Goal: Feedback & Contribution: Contribute content

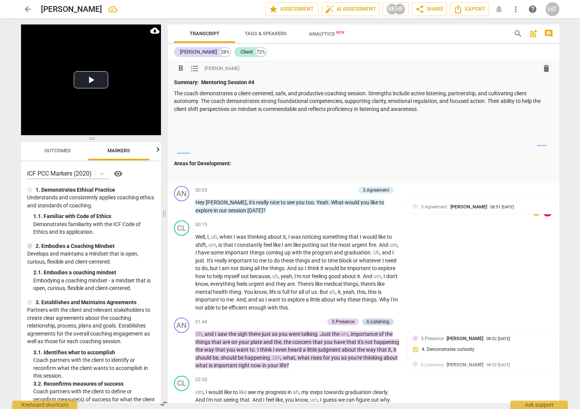
click at [199, 130] on p at bounding box center [363, 131] width 379 height 8
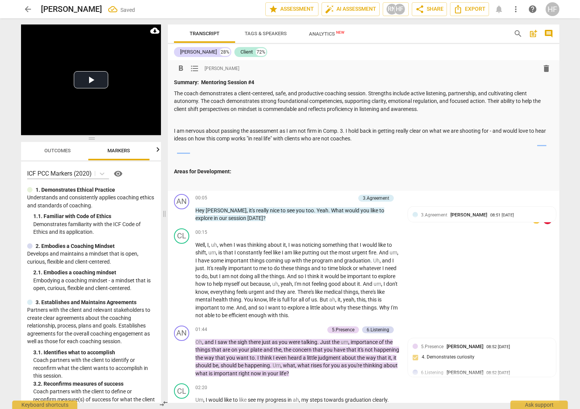
click at [174, 130] on p "I am nervous about passing the assessment as I am not firm in Comp. 3. I hold b…" at bounding box center [363, 135] width 379 height 16
click at [191, 67] on span "format_list_bulleted" at bounding box center [194, 68] width 9 height 9
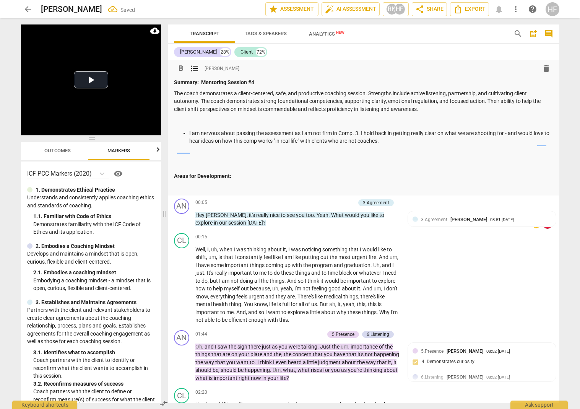
click at [422, 143] on p "I am nervous about passing the assessment as I am not firm in Comp. 3. I hold b…" at bounding box center [371, 137] width 364 height 16
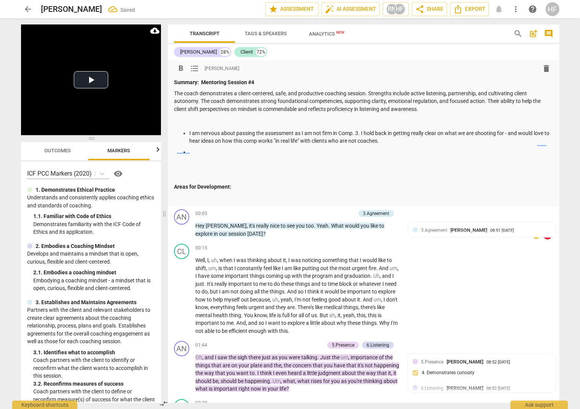
click at [246, 156] on div "Summary: Mentoring Session #4 The coach demonstrates a client-centered, safe, a…" at bounding box center [363, 139] width 379 height 123
click at [246, 152] on p at bounding box center [371, 152] width 364 height 8
click at [213, 162] on p "." at bounding box center [371, 163] width 364 height 8
click at [216, 160] on p at bounding box center [371, 163] width 364 height 8
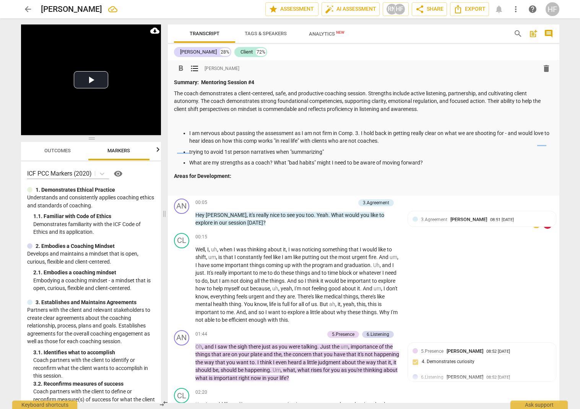
click at [441, 164] on p "What are my strengths as a coach? What "bad habits" might I need to be aware of…" at bounding box center [371, 163] width 364 height 8
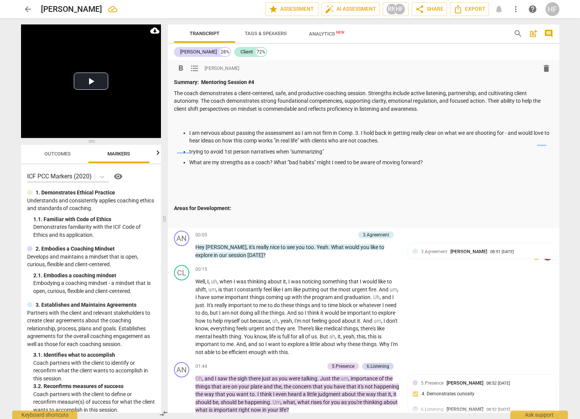
click at [433, 163] on p "What are my strengths as a coach? What "bad habits" might I need to be aware of…" at bounding box center [371, 163] width 364 height 8
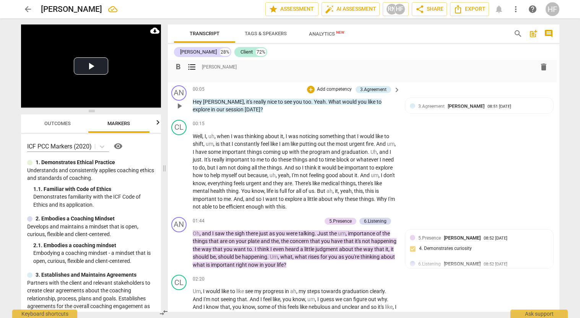
scroll to position [159, 3]
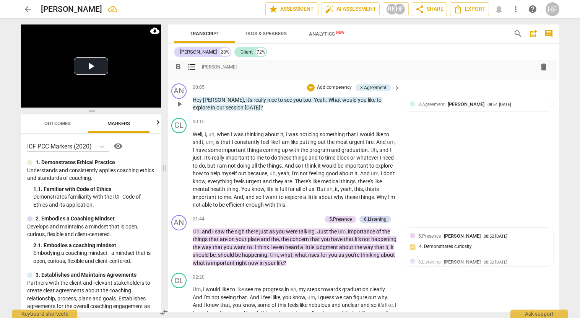
click at [179, 100] on span "play_arrow" at bounding box center [179, 103] width 9 height 9
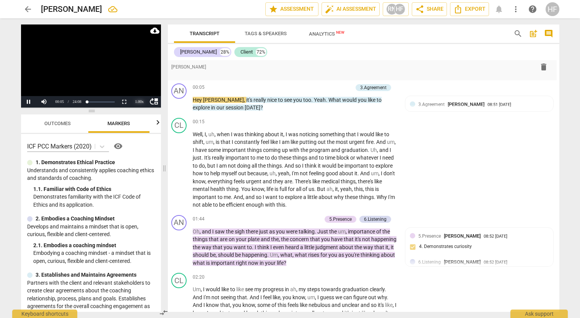
click at [138, 101] on div "1.00 x" at bounding box center [139, 101] width 15 height 11
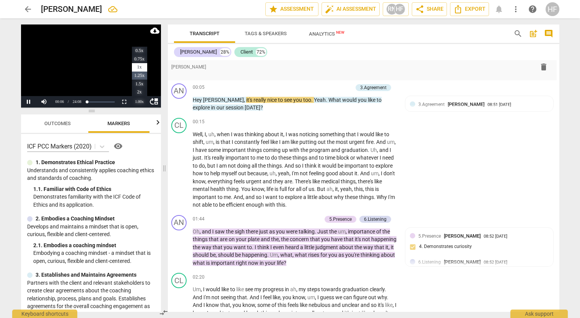
click at [141, 76] on li "1.25x" at bounding box center [139, 75] width 15 height 8
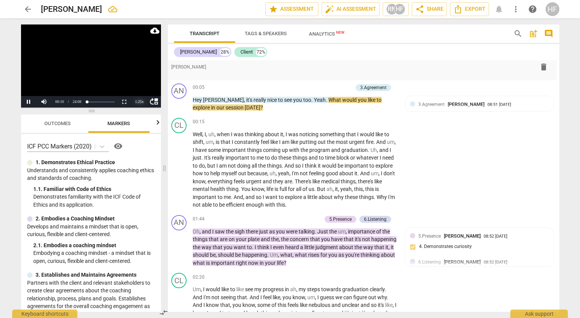
click at [138, 101] on div "1.25 x" at bounding box center [139, 101] width 15 height 11
click at [140, 83] on li "1.5x" at bounding box center [139, 84] width 15 height 8
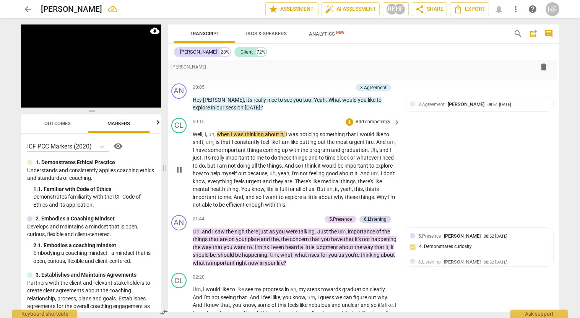
scroll to position [0, 1]
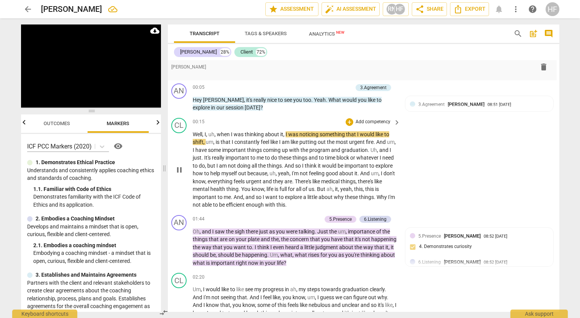
click at [179, 165] on span "pause" at bounding box center [179, 169] width 9 height 9
click at [28, 100] on button "Play" at bounding box center [28, 101] width 15 height 11
click at [28, 102] on button "Pause" at bounding box center [28, 101] width 15 height 11
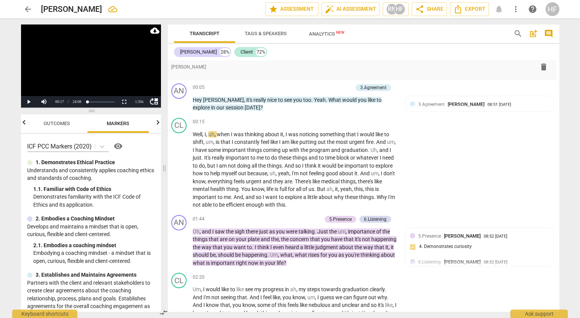
click at [25, 8] on span "arrow_back" at bounding box center [27, 9] width 9 height 9
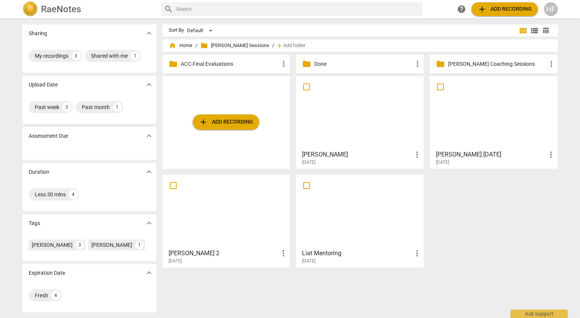
click at [352, 151] on h3 "[PERSON_NAME]" at bounding box center [357, 154] width 110 height 9
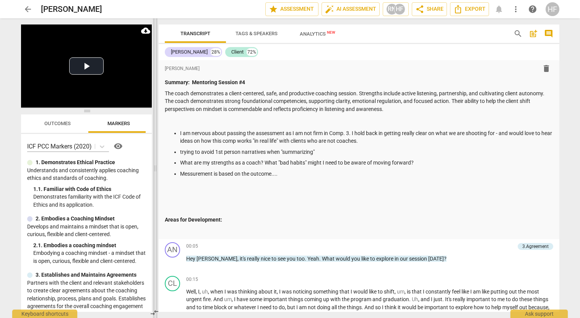
drag, startPoint x: 289, startPoint y: 168, endPoint x: 145, endPoint y: 159, distance: 144.0
click at [153, 159] on span at bounding box center [155, 167] width 5 height 299
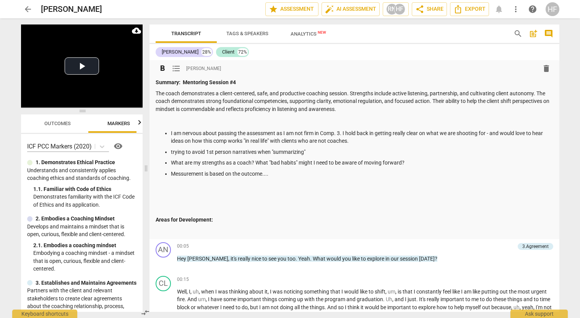
scroll to position [91, 0]
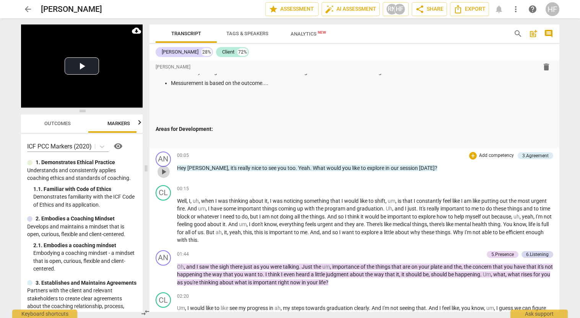
click at [165, 171] on span "play_arrow" at bounding box center [163, 171] width 9 height 9
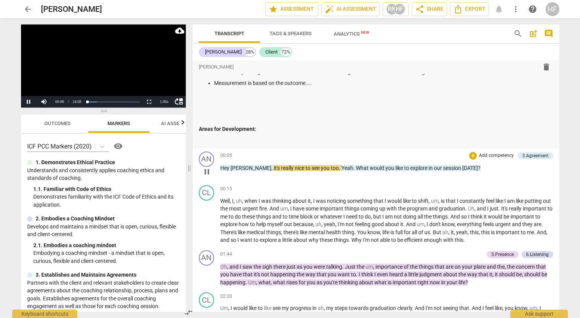
drag, startPoint x: 147, startPoint y: 166, endPoint x: 190, endPoint y: 165, distance: 43.2
click at [190, 165] on span at bounding box center [189, 167] width 5 height 299
click at [162, 101] on div "1.00 x" at bounding box center [164, 101] width 15 height 11
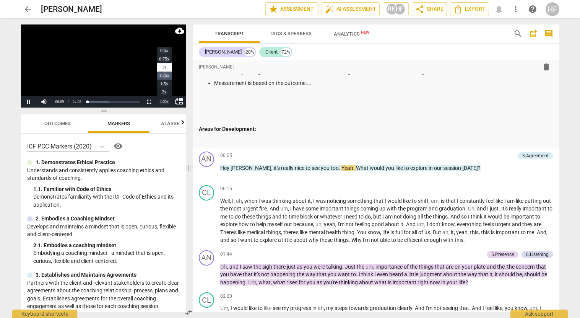
click at [166, 76] on li "1.25x" at bounding box center [164, 75] width 15 height 8
click at [163, 103] on div "1.25 x" at bounding box center [164, 101] width 15 height 11
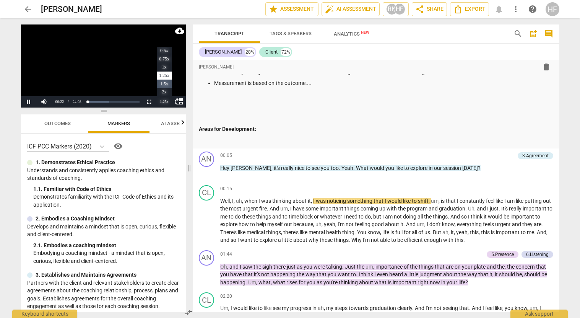
click at [164, 83] on li "1.5x" at bounding box center [164, 84] width 15 height 8
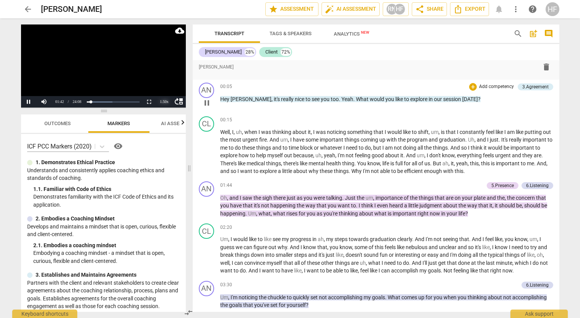
scroll to position [165, 0]
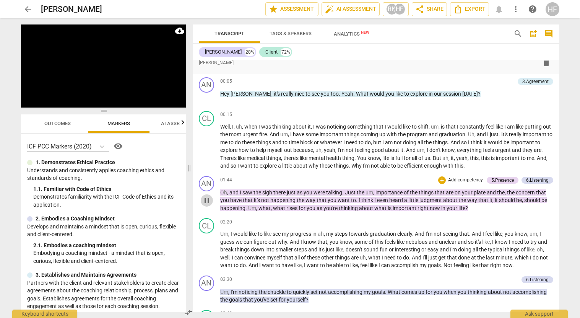
click at [205, 196] on span "pause" at bounding box center [206, 200] width 9 height 9
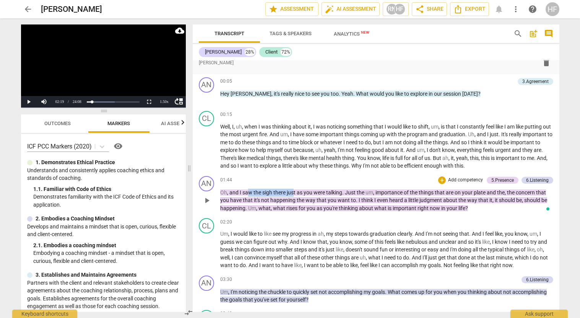
drag, startPoint x: 247, startPoint y: 188, endPoint x: 294, endPoint y: 186, distance: 47.1
click at [294, 188] on p "Oh , and I saw the sigh there just as you were talking . Just the um , importan…" at bounding box center [386, 200] width 333 height 24
click at [312, 175] on icon "button" at bounding box center [314, 178] width 8 height 9
drag, startPoint x: 391, startPoint y: 196, endPoint x: 442, endPoint y: 197, distance: 51.6
click at [442, 197] on p "Oh , and I saw the sigh there just as you were talking . Just the um , importan…" at bounding box center [386, 200] width 333 height 24
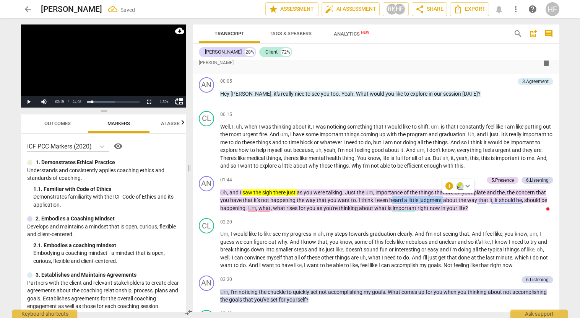
click at [457, 186] on icon "button" at bounding box center [460, 185] width 8 height 9
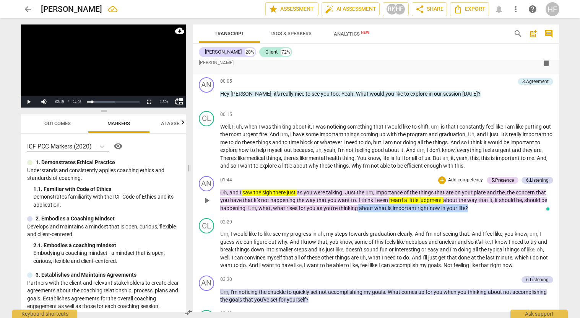
drag, startPoint x: 468, startPoint y: 203, endPoint x: 358, endPoint y: 205, distance: 109.7
click at [358, 205] on p "Oh , and I saw the sigh there just as you were talking . Just the um , importan…" at bounding box center [386, 200] width 333 height 24
click at [481, 194] on icon "button" at bounding box center [485, 193] width 8 height 9
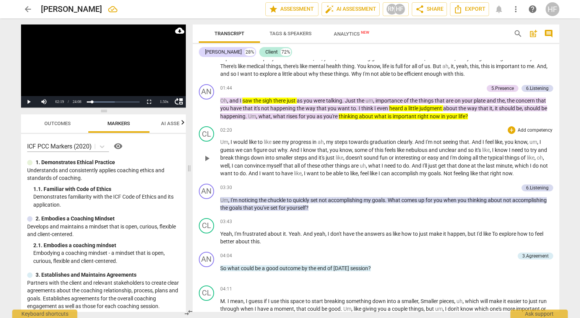
scroll to position [254, 0]
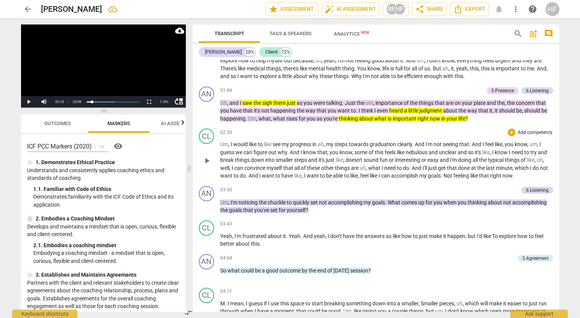
click at [208, 156] on span "play_arrow" at bounding box center [206, 160] width 9 height 9
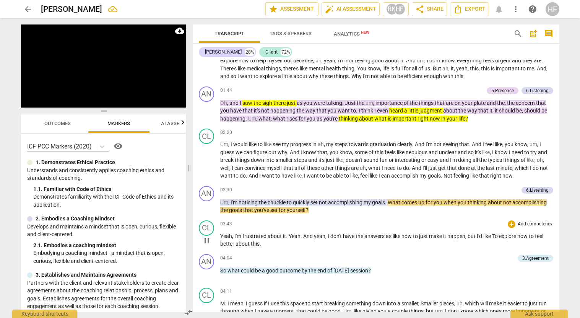
scroll to position [262, 0]
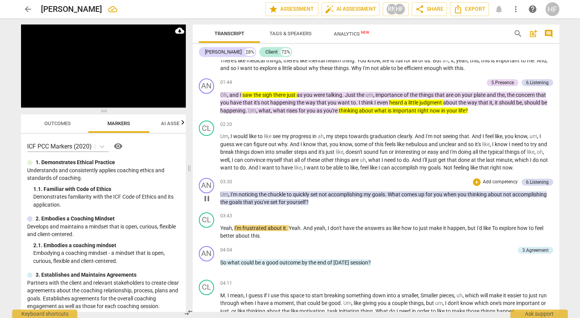
click at [207, 194] on span "pause" at bounding box center [206, 198] width 9 height 9
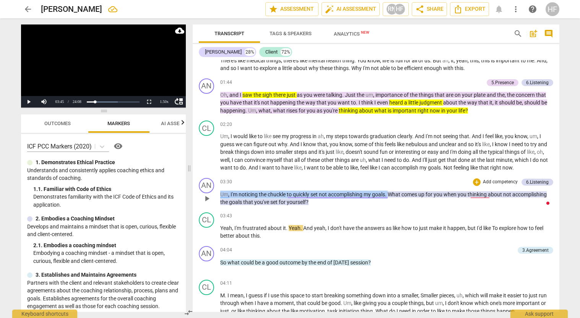
drag, startPoint x: 390, startPoint y: 190, endPoint x: 219, endPoint y: 187, distance: 171.3
click at [219, 187] on div "AN play_arrow pause 03:30 + Add competency 6.Listening keyboard_arrow_right Um …" at bounding box center [376, 192] width 367 height 34
click at [410, 176] on icon "button" at bounding box center [408, 178] width 8 height 9
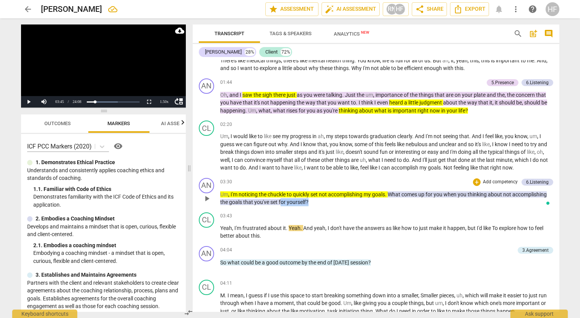
drag, startPoint x: 313, startPoint y: 197, endPoint x: 282, endPoint y: 196, distance: 30.6
click at [282, 196] on p "Um , I'm noticing the chuckle to quickly set not accomplishing my goals . What …" at bounding box center [386, 198] width 333 height 16
click at [338, 199] on p "Um , I'm noticing the chuckle to quickly set not accomplishing my goals . What …" at bounding box center [386, 198] width 333 height 16
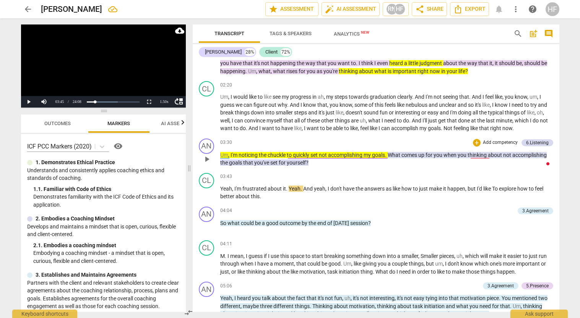
scroll to position [303, 0]
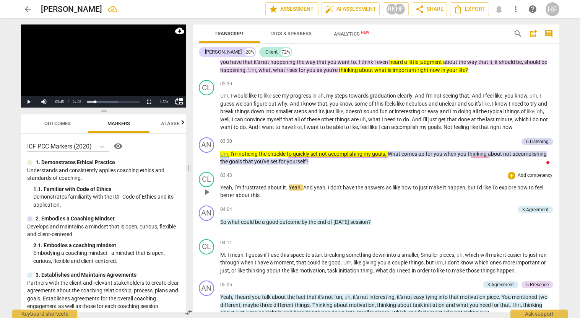
click at [206, 187] on span "play_arrow" at bounding box center [206, 191] width 9 height 9
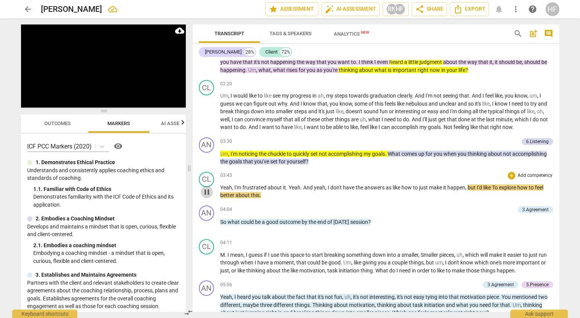
click at [205, 187] on span "pause" at bounding box center [206, 191] width 9 height 9
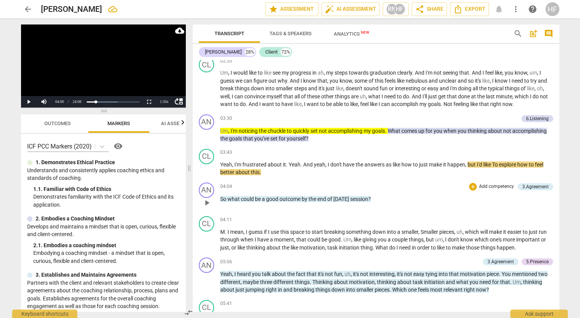
scroll to position [333, 0]
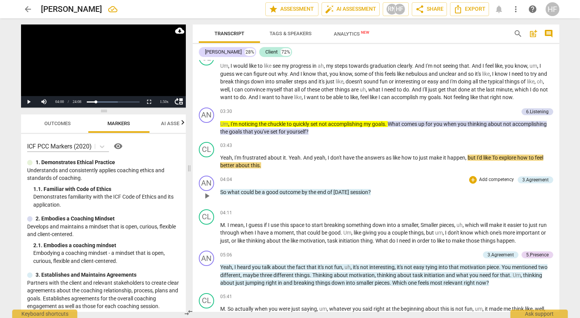
click at [208, 191] on span "play_arrow" at bounding box center [206, 195] width 9 height 9
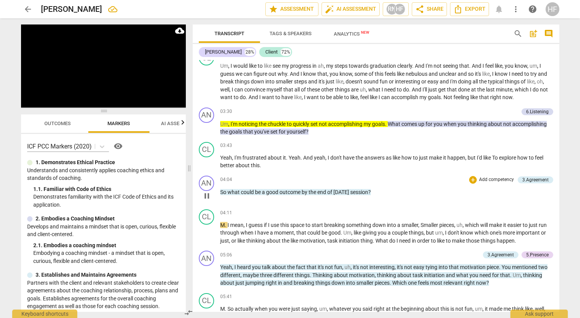
click at [202, 191] on span "pause" at bounding box center [207, 195] width 12 height 9
click at [211, 191] on span "play_arrow" at bounding box center [206, 195] width 9 height 9
click at [211, 191] on span "pause" at bounding box center [206, 195] width 9 height 9
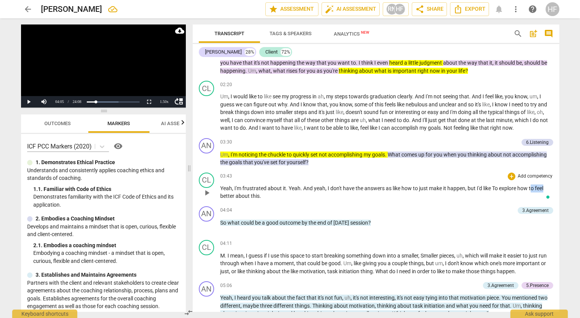
scroll to position [306, 0]
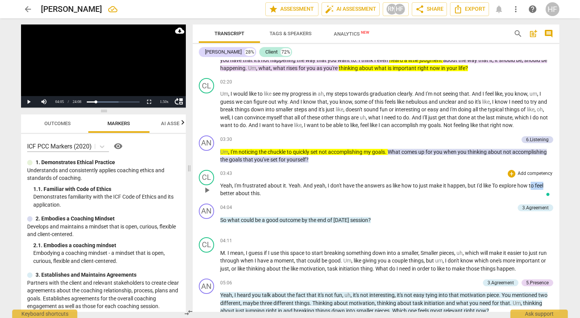
drag, startPoint x: 545, startPoint y: 180, endPoint x: 533, endPoint y: 181, distance: 12.3
click at [533, 182] on p "Yeah , I'm frustrated about it . Yeah . And yeah , I don't have the answers as …" at bounding box center [386, 190] width 333 height 16
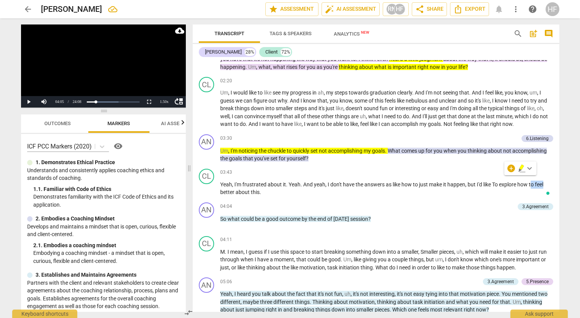
click at [520, 168] on icon "button" at bounding box center [521, 166] width 5 height 5
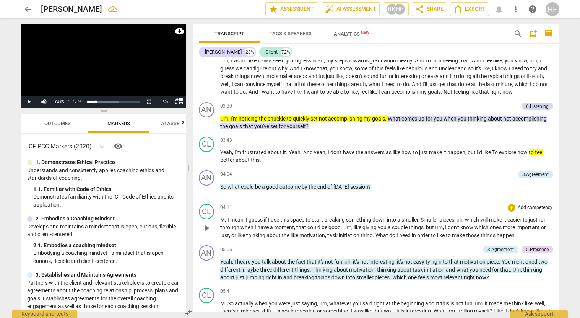
scroll to position [357, 0]
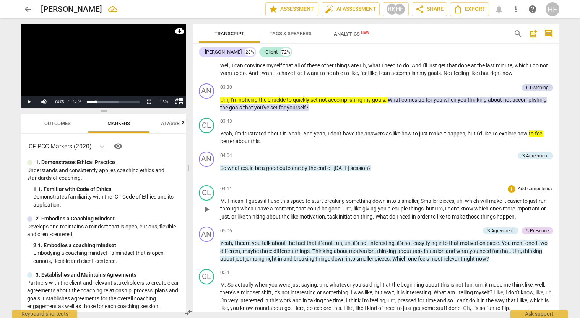
click at [208, 205] on span "play_arrow" at bounding box center [206, 209] width 9 height 9
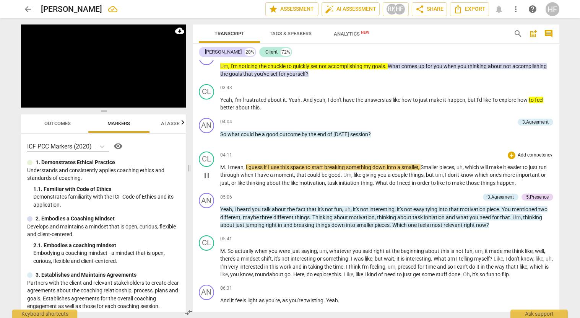
scroll to position [391, 0]
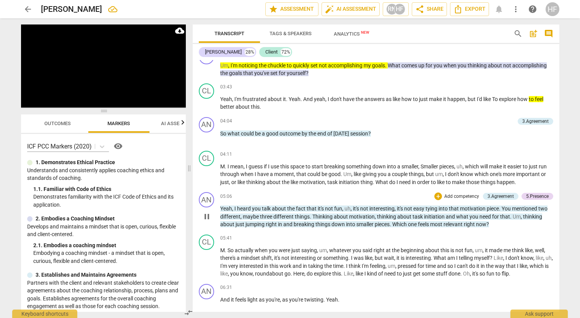
click at [207, 212] on span "pause" at bounding box center [206, 216] width 9 height 9
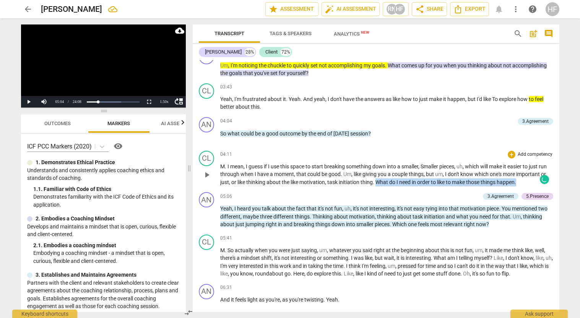
drag, startPoint x: 409, startPoint y: 176, endPoint x: 552, endPoint y: 178, distance: 142.6
click at [552, 178] on div "CL play_arrow pause 04:11 + Add competency keyboard_arrow_right M . I mean , I …" at bounding box center [376, 169] width 367 height 42
click at [534, 166] on icon "button" at bounding box center [533, 165] width 8 height 9
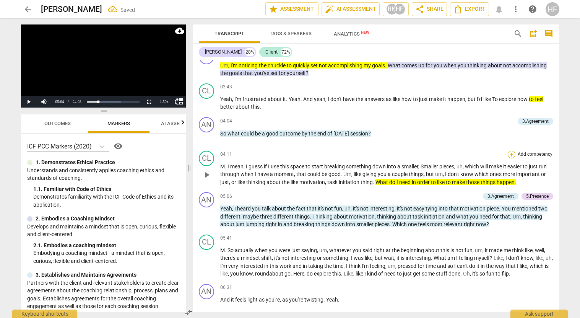
click at [510, 151] on div "+" at bounding box center [512, 155] width 8 height 8
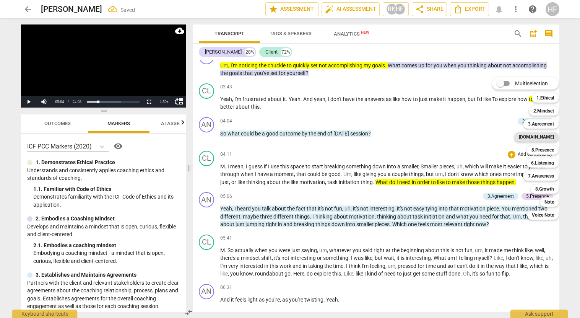
click at [548, 138] on b "[DOMAIN_NAME]" at bounding box center [536, 136] width 35 height 9
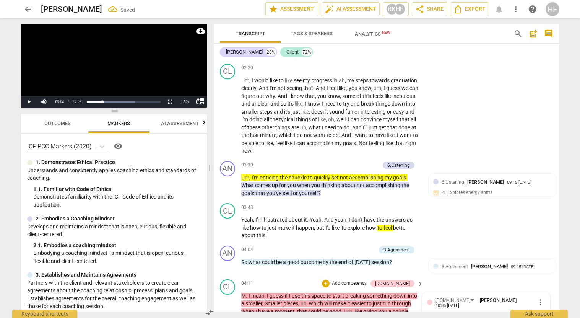
scroll to position [554, 0]
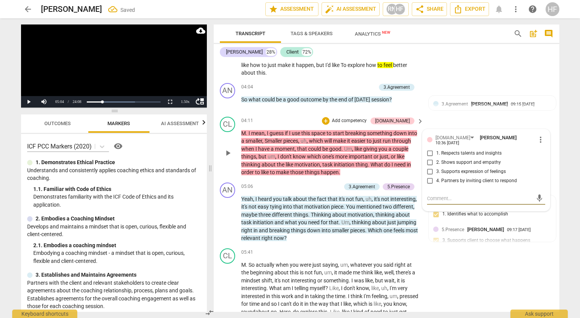
click at [537, 135] on span "more_vert" at bounding box center [540, 139] width 9 height 9
click at [547, 144] on li "Delete" at bounding box center [546, 143] width 26 height 15
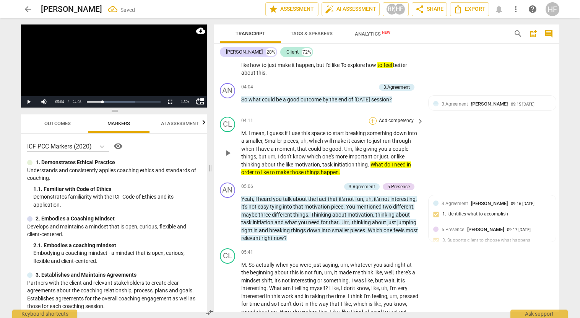
click at [374, 117] on div "+" at bounding box center [373, 121] width 8 height 8
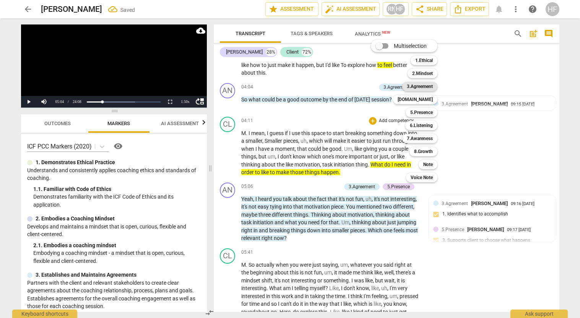
click at [428, 86] on b "3.Agreement" at bounding box center [420, 86] width 26 height 9
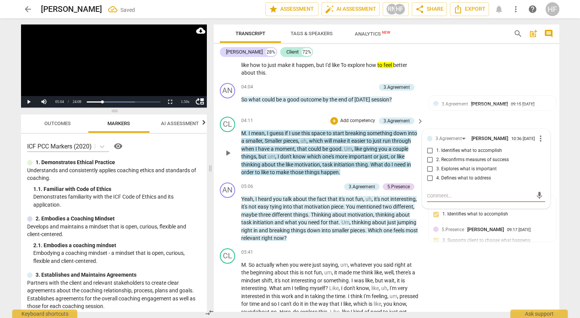
click at [431, 155] on input "2. Reconfirms measures of success" at bounding box center [430, 159] width 12 height 9
checkbox input "true"
click at [434, 192] on textarea at bounding box center [480, 195] width 106 height 7
type textarea "H"
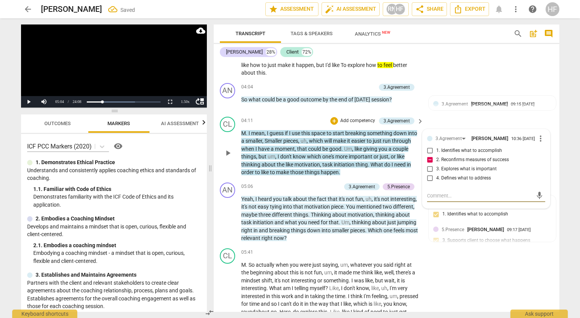
type textarea "H"
type textarea "Ho"
type textarea "How"
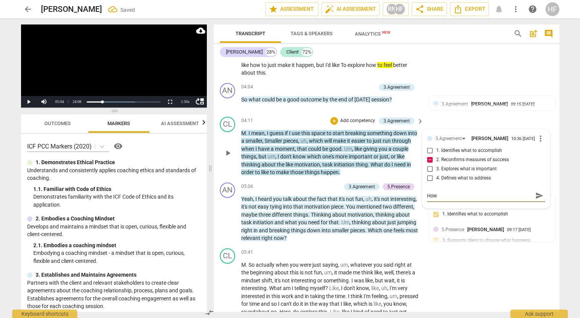
type textarea "How d"
type textarea "How do"
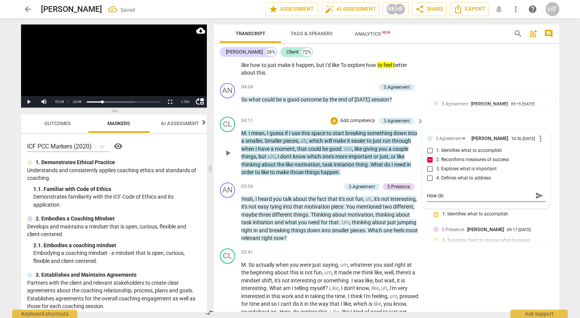
type textarea "How do"
type textarea "How do y"
type textarea "How do"
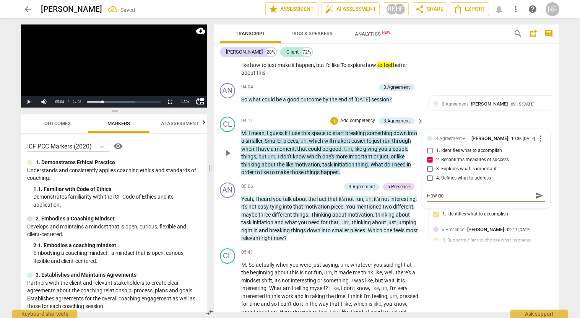
type textarea "How do"
type textarea "How d"
type textarea "How"
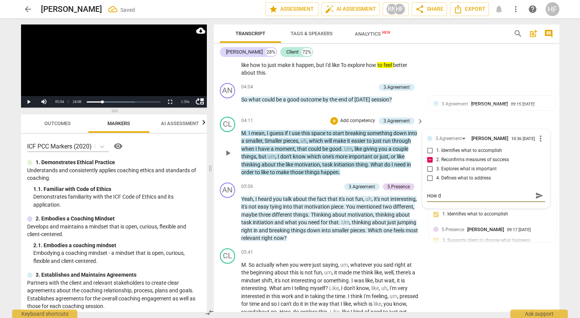
type textarea "How"
type textarea "How w"
type textarea "How wo"
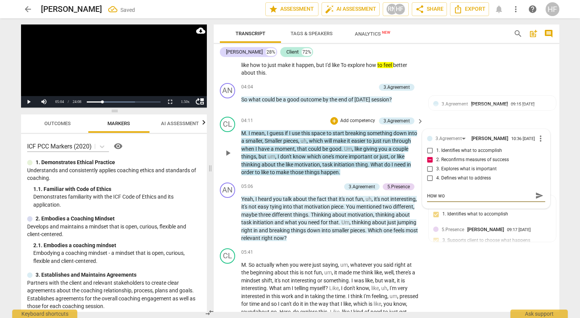
type textarea "How wou"
type textarea "How woul"
type textarea "How would"
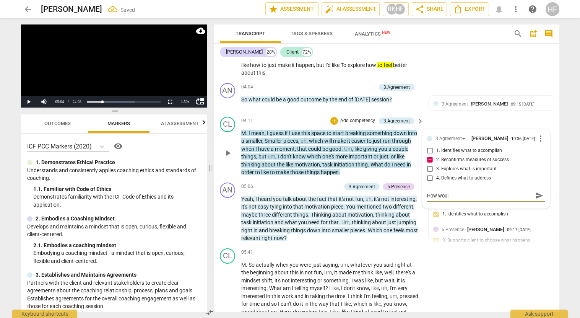
type textarea "How would"
type textarea "How would y"
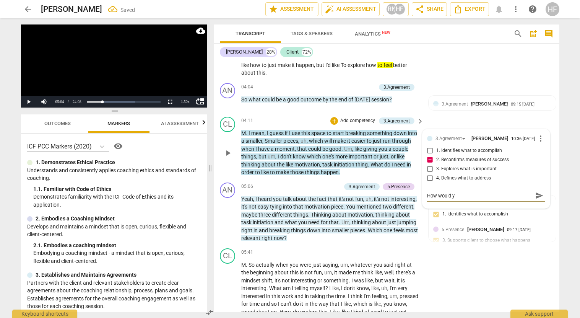
type textarea "How would yo"
type textarea "How would you"
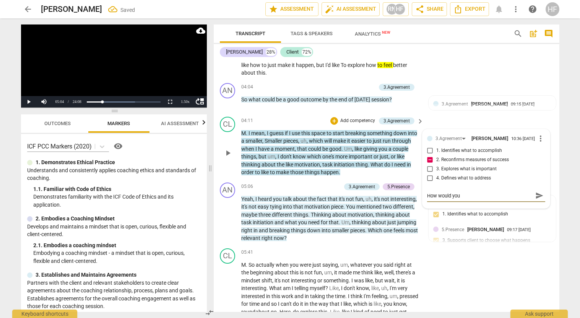
type textarea "How would you"
type textarea "How would you k"
type textarea "How would you kn"
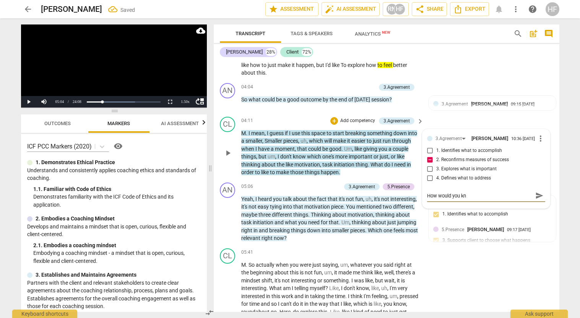
type textarea "How would you kno"
type textarea "How would you know"
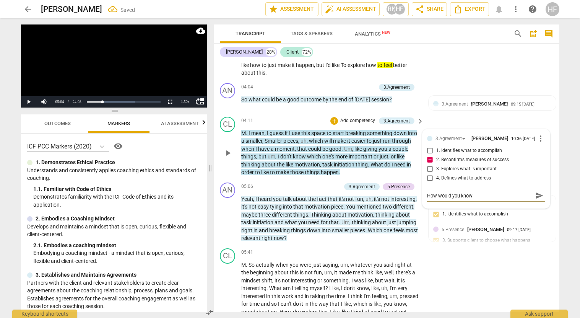
type textarea "How would you know"
type textarea "How would you know t"
type textarea "How would you know th"
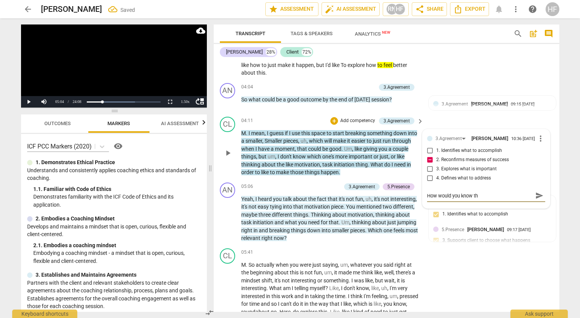
type textarea "How would you know tha"
type textarea "How would you know that"
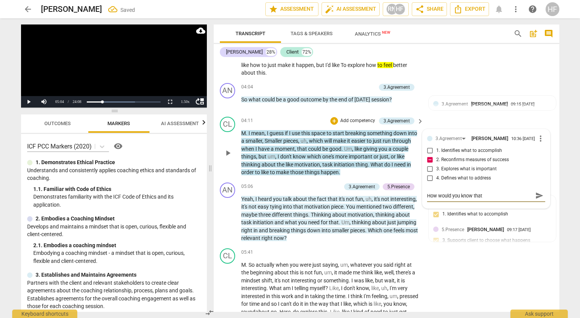
type textarea "How would you know that"
type textarea "How would you know that y"
type textarea "How would you know that yo"
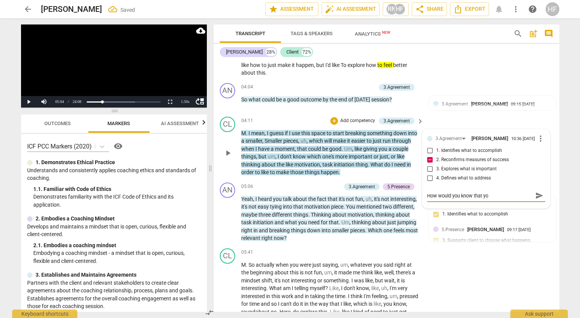
type textarea "How would you know that you"
type textarea "How would you know that you h"
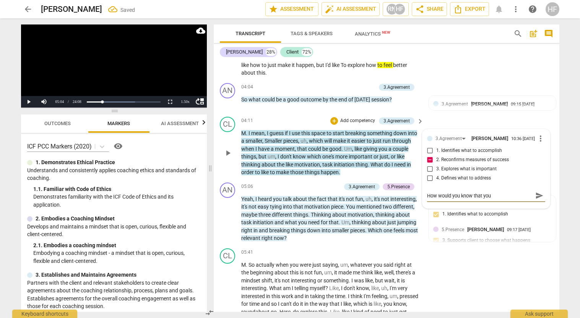
type textarea "How would you know that you h"
type textarea "How would you know that you ha"
type textarea "How would you know that you hav"
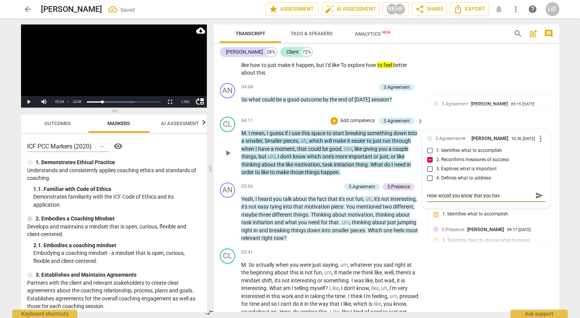
type textarea "How would you know that you have"
type textarea "How would you know that you have w"
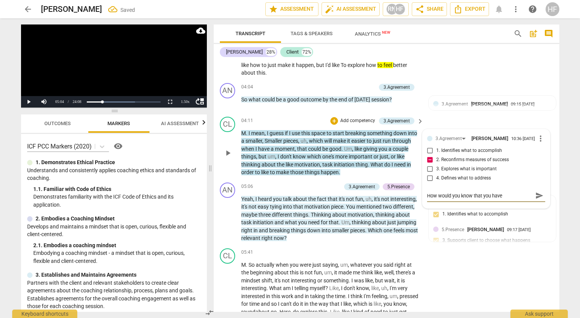
type textarea "How would you know that you have w"
type textarea "How would you know that you have wh"
type textarea "How would you know that you have wha"
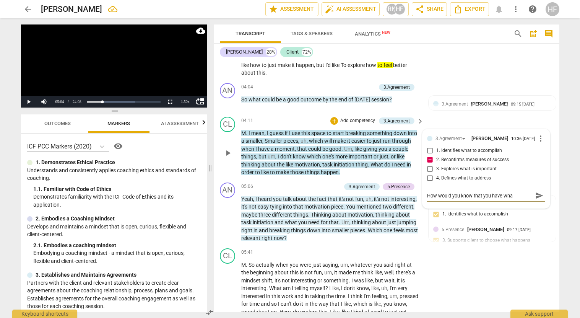
type textarea "How would you know that you have what"
type textarea "How would you know that you have what y"
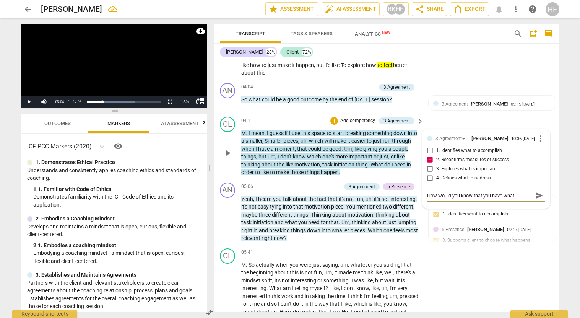
type textarea "How would you know that you have what y"
type textarea "How would you know that you have what yo"
type textarea "How would you know that you have what you"
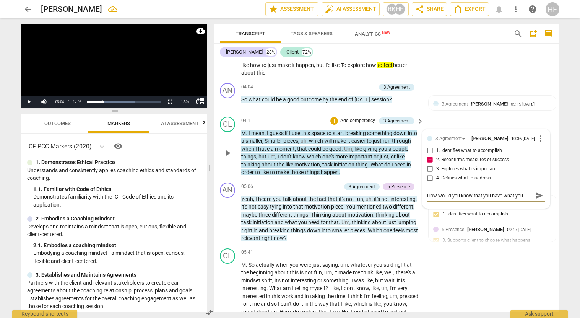
type textarea "How would you know that you have what you"
type textarea "How would you know that you have what you n"
type textarea "How would you know that you have what you ne"
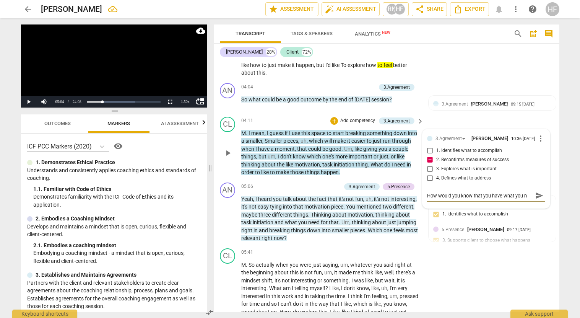
type textarea "How would you know that you have what you ne"
type textarea "How would you know that you have what you nee"
type textarea "How would you know that you have what you need"
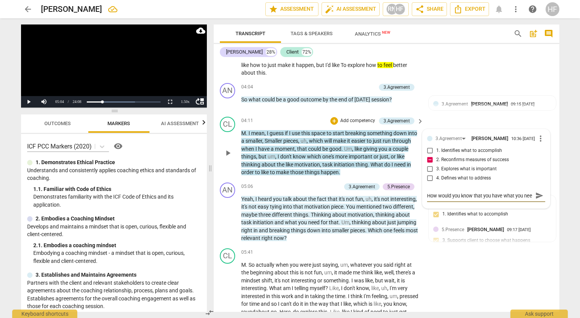
type textarea "How would you know that you have what you need"
type textarea "How would you know that you have what you need i"
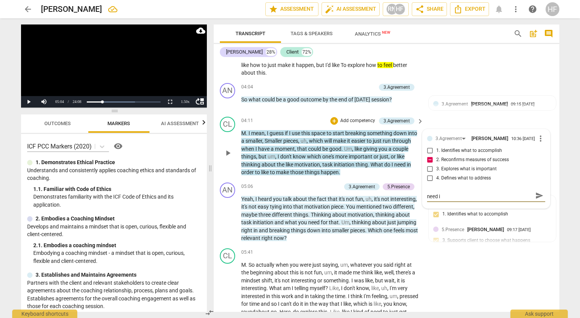
type textarea "How would you know that you have what you need in"
type textarea "How would you know that you have what you need in o"
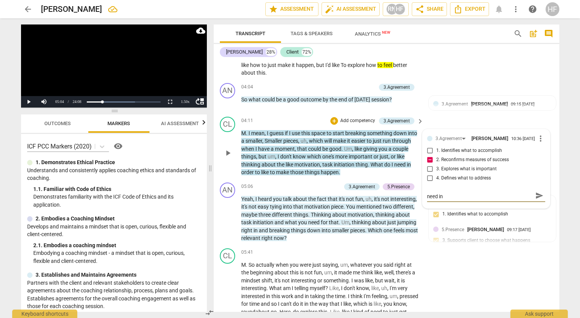
type textarea "How would you know that you have what you need in o"
type textarea "How would you know that you have what you need in or"
type textarea "How would you know that you have what you need in ord"
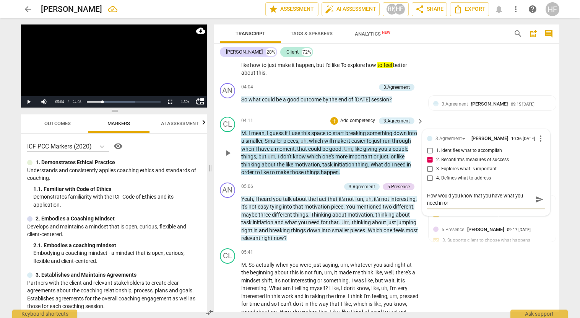
type textarea "How would you know that you have what you need in ord"
type textarea "How would you know that you have what you need in orde"
type textarea "How would you know that you have what you need in order"
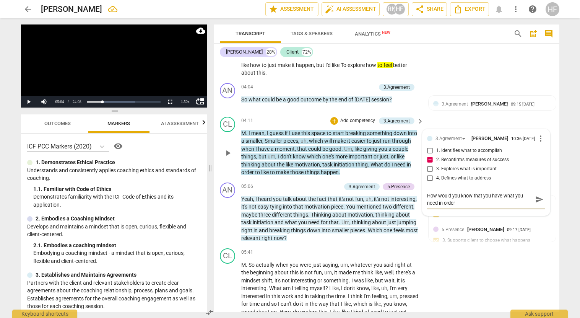
type textarea "How would you know that you have what you need in order"
type textarea "How would you know that you have what you need in order t"
type textarea "How would you know that you have what you need in order to"
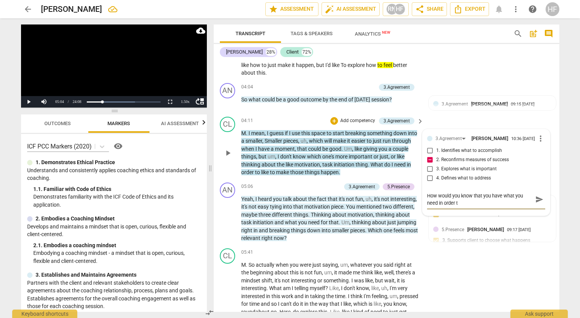
type textarea "How would you know that you have what you need in order to"
type textarea "How would you know that you have what you need in order to m"
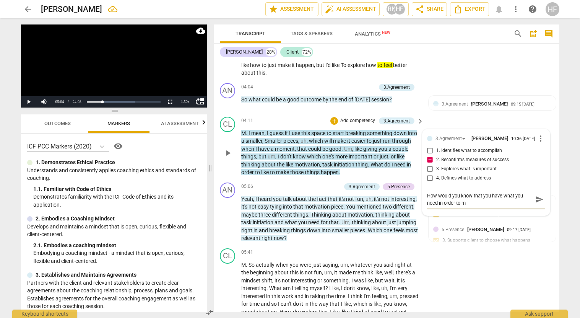
type textarea "How would you know that you have what you need in order to ma"
type textarea "How would you know that you have what you need in order to mak"
type textarea "How would you know that you have what you need in order to make"
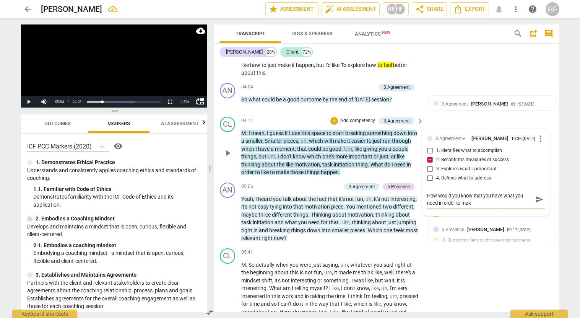
type textarea "How would you know that you have what you need in order to make"
type textarea "How would you know that you have what you need in order to make t"
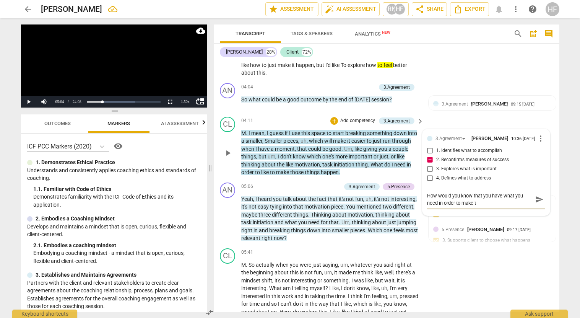
type textarea "How would you know that you have what you need in order to make th"
type textarea "How would you know that you have what you need in order to make tho"
type textarea "How would you know that you have what you need in order to make [PERSON_NAME]"
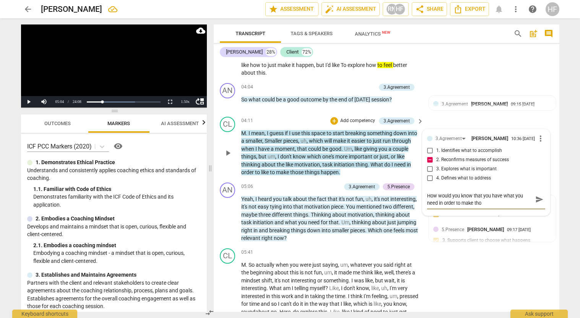
type textarea "How would you know that you have what you need in order to make [PERSON_NAME]"
type textarea "How would you know that you have what you need in order to make those"
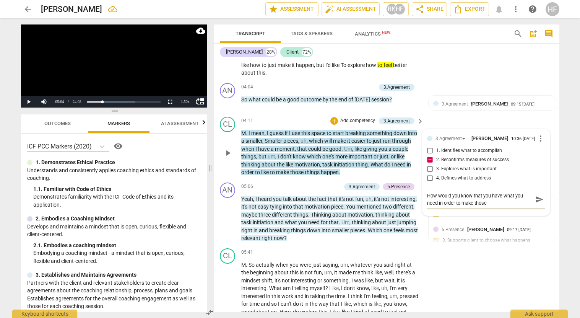
type textarea "How would you know that you have what you need in order to make those t"
type textarea "How would you know that you have what you need in order to make those th"
type textarea "How would you know that you have what you need in order to make those thi"
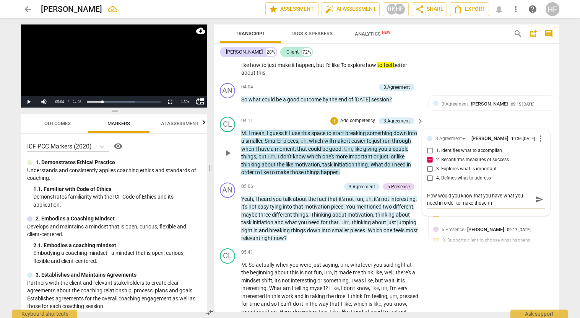
type textarea "How would you know that you have what you need in order to make those thi"
type textarea "How would you know that you have what you need in order to make those thin"
type textarea "How would you know that you have what you need in order to make those thing"
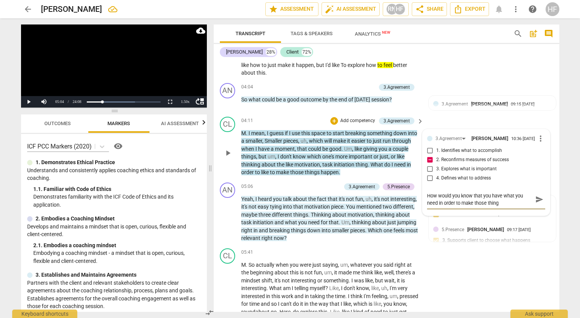
type textarea "How would you know that you have what you need in order to make those things"
type textarea "How would you know that you have what you need in order to make those things h"
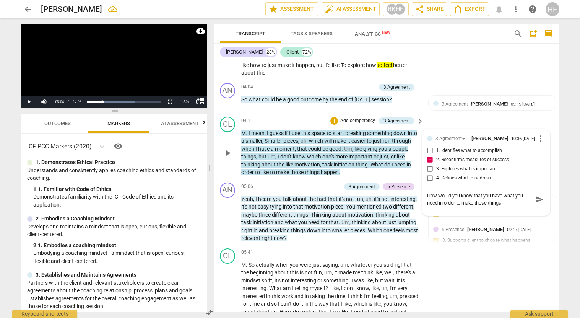
type textarea "How would you know that you have what you need in order to make those things h"
type textarea "How would you know that you have what you need in order to make those things ha"
type textarea "How would you know that you have what you need in order to make those things hap"
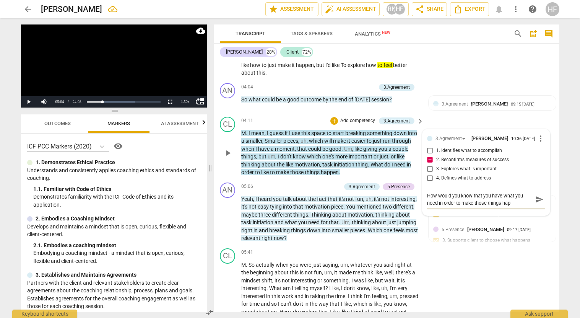
type textarea "How would you know that you have what you need in order to make those things ha…"
type textarea "How would you know that you have what you need in order to make those things [P…"
type textarea "How would you know that you have what you need in order to make those things ha…"
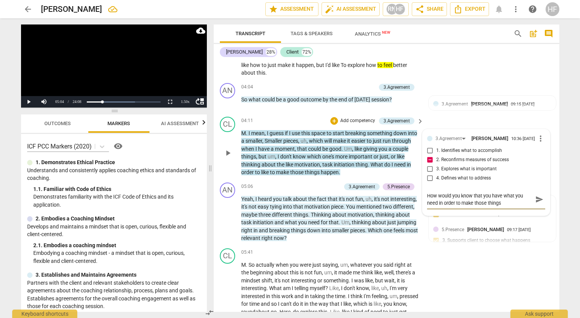
type textarea "How would you know that you have what you need in order to make those things ha…"
drag, startPoint x: 426, startPoint y: 196, endPoint x: 457, endPoint y: 195, distance: 31.0
click at [456, 195] on textarea "How would you know that you have what you need in order to make those things ha…" at bounding box center [480, 199] width 106 height 15
type textarea "How would you know that you have what you need in order to make those things ha…"
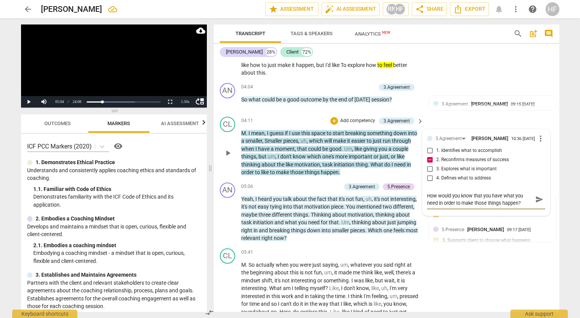
click at [536, 195] on span "send" at bounding box center [539, 199] width 8 height 8
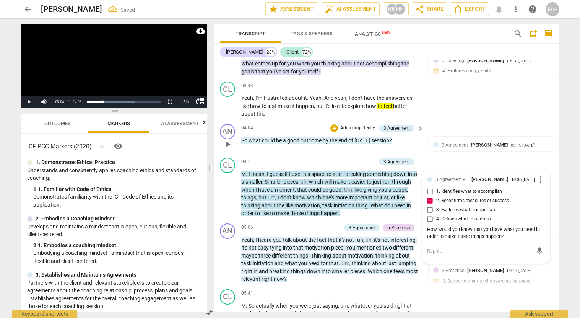
scroll to position [515, 0]
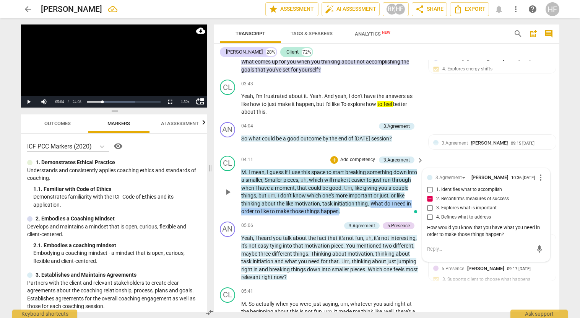
drag, startPoint x: 345, startPoint y: 202, endPoint x: 379, endPoint y: 195, distance: 35.2
click at [379, 195] on p "M . I mean , I guess if I use this space to start breaking something down into …" at bounding box center [330, 191] width 179 height 47
click at [359, 190] on icon "button" at bounding box center [363, 190] width 8 height 9
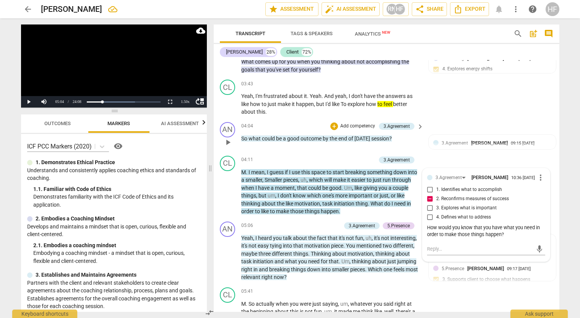
click at [519, 119] on div "AN play_arrow pause 04:04 + Add competency 3.Agreement keyboard_arrow_right So …" at bounding box center [387, 136] width 346 height 34
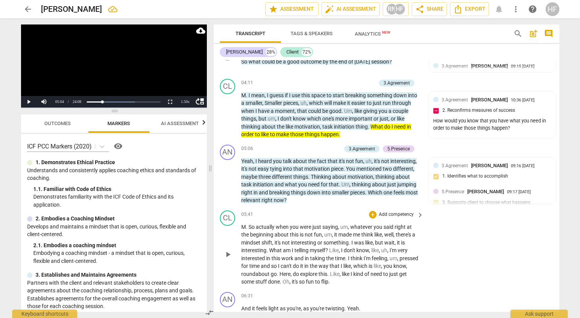
scroll to position [592, 0]
click at [231, 176] on span "play_arrow" at bounding box center [227, 180] width 9 height 9
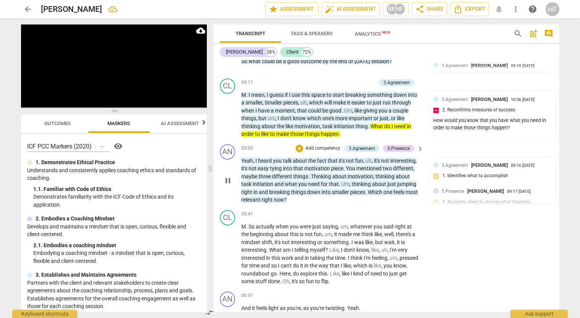
click at [228, 176] on span "pause" at bounding box center [227, 180] width 9 height 9
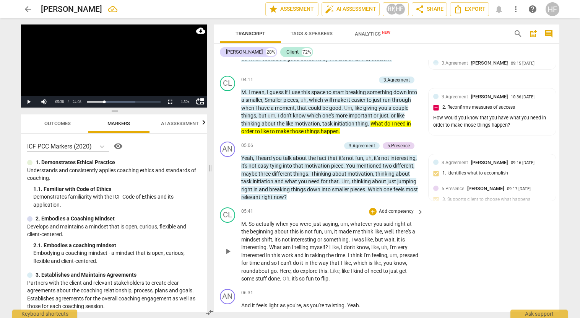
scroll to position [627, 0]
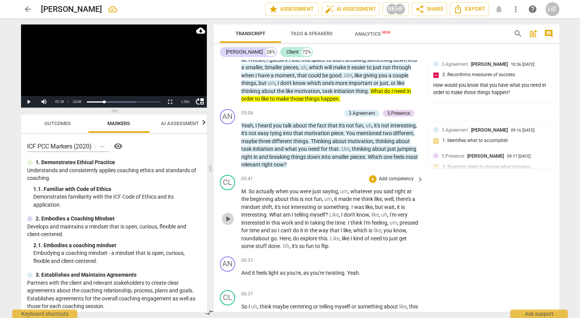
click at [227, 214] on span "play_arrow" at bounding box center [227, 218] width 9 height 9
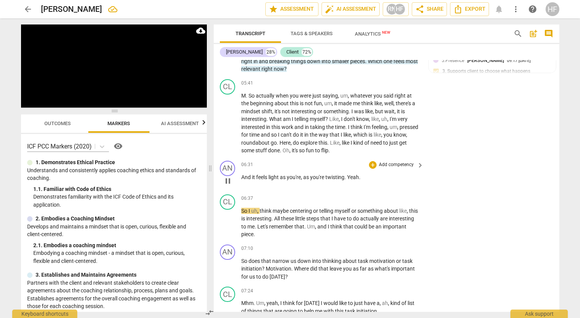
scroll to position [725, 0]
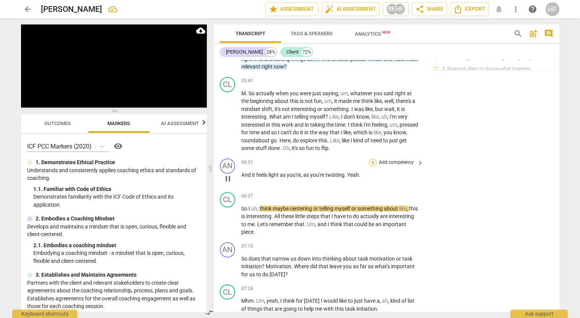
click at [374, 159] on div "+" at bounding box center [373, 163] width 8 height 8
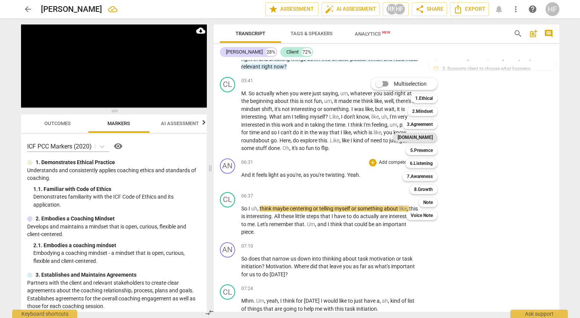
click at [424, 137] on b "[DOMAIN_NAME]" at bounding box center [415, 137] width 35 height 9
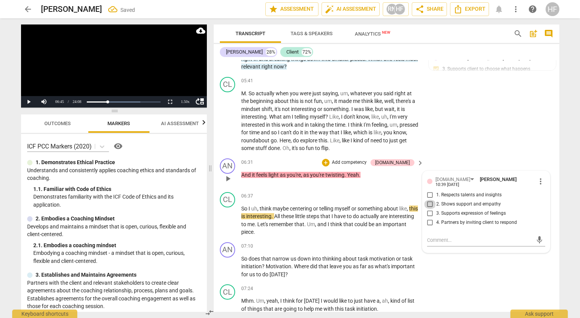
click at [431, 200] on input "2. Shows support and empathy" at bounding box center [430, 204] width 12 height 9
checkbox input "true"
click at [231, 216] on span "play_arrow" at bounding box center [227, 220] width 9 height 9
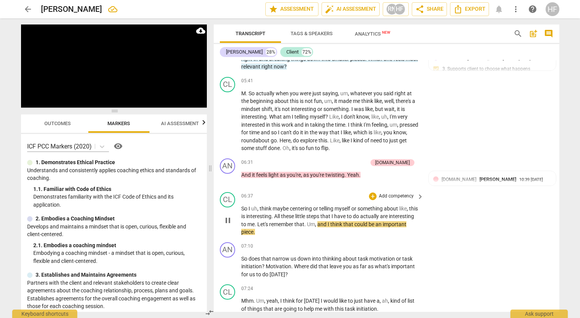
scroll to position [756, 0]
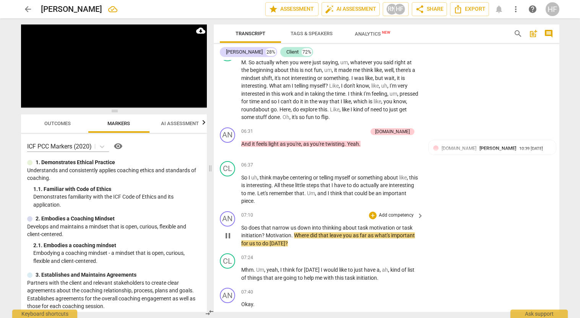
click at [228, 231] on span "pause" at bounding box center [227, 235] width 9 height 9
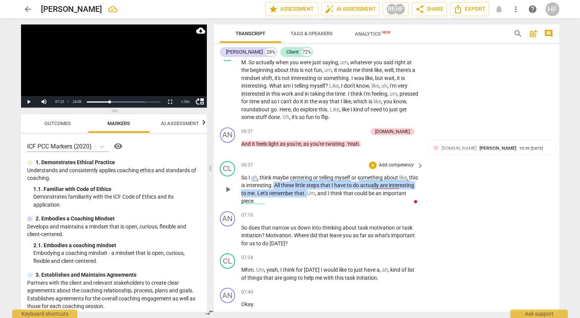
drag, startPoint x: 334, startPoint y: 180, endPoint x: 284, endPoint y: 173, distance: 50.5
click at [284, 174] on p "So I uh , think maybe centering or telling myself or something about like , thi…" at bounding box center [330, 189] width 179 height 31
click at [352, 170] on icon "button" at bounding box center [351, 167] width 5 height 5
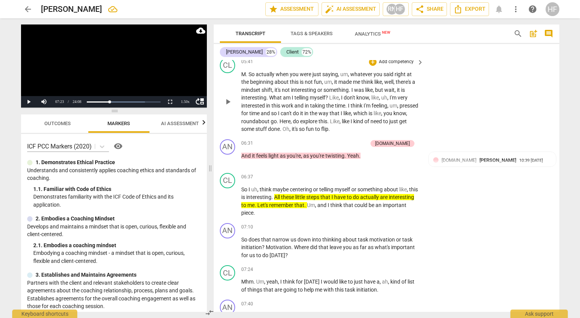
scroll to position [745, 0]
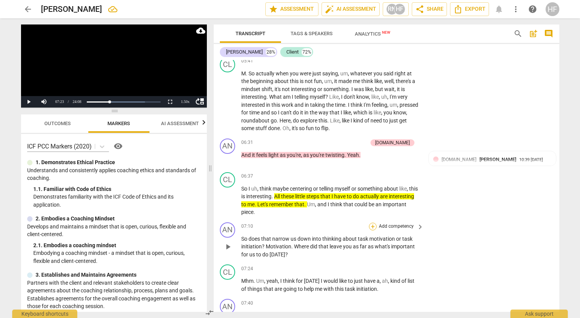
click at [374, 223] on div "+" at bounding box center [373, 227] width 8 height 8
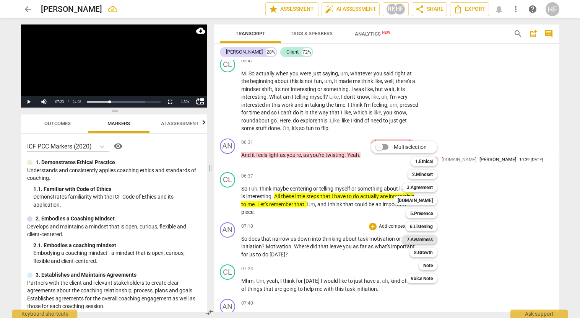
click at [430, 240] on b "7.Awareness" at bounding box center [420, 239] width 26 height 9
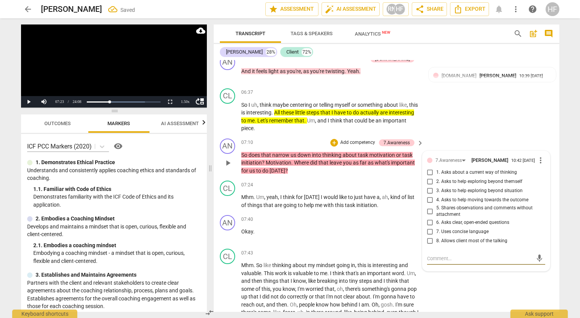
scroll to position [828, 0]
click at [428, 168] on input "1. Asks about a current way of thinking" at bounding box center [430, 172] width 12 height 9
checkbox input "true"
click at [445, 255] on textarea at bounding box center [480, 258] width 106 height 7
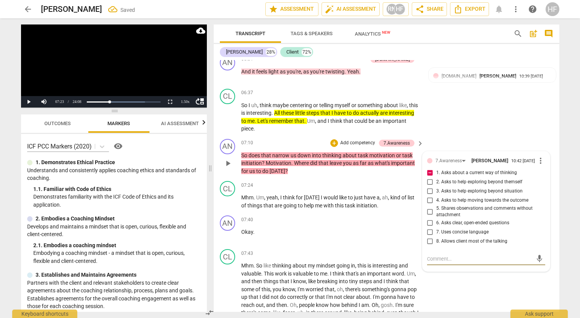
type textarea "W"
type textarea "Wh"
type textarea "Wha"
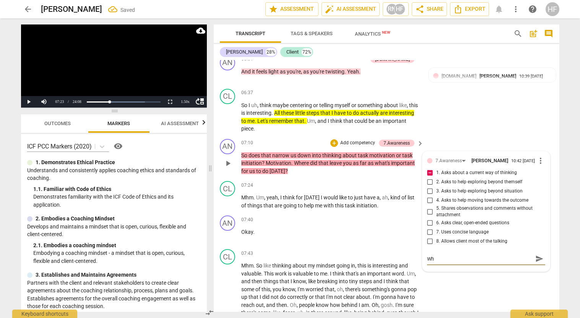
type textarea "Wha"
type textarea "What"
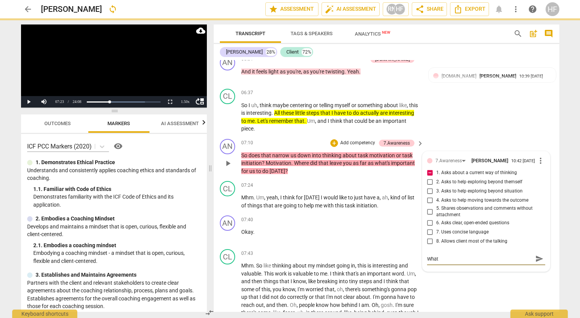
type textarea "What i"
type textarea "What is"
type textarea "What is c"
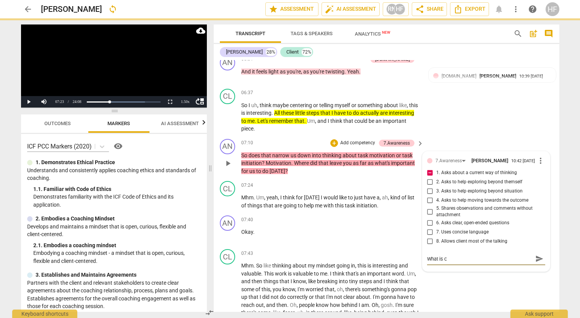
type textarea "What is co"
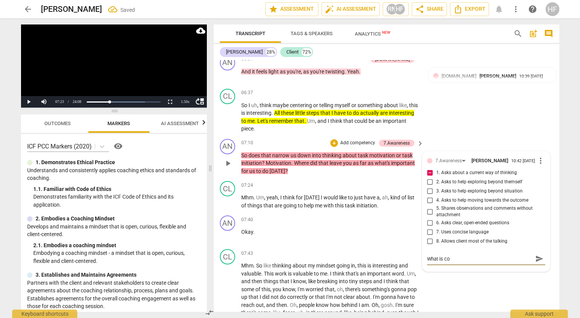
type textarea "What is com"
type textarea "What is comi"
type textarea "What is comin"
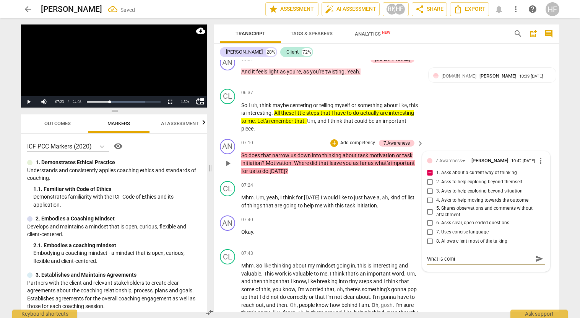
type textarea "What is comin"
type textarea "What is coming"
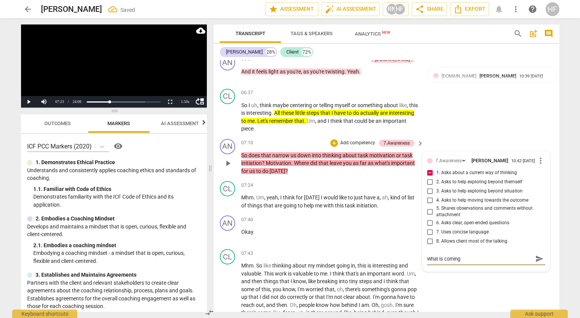
type textarea "What is coming t"
type textarea "What is coming to"
type textarea "What is coming toe"
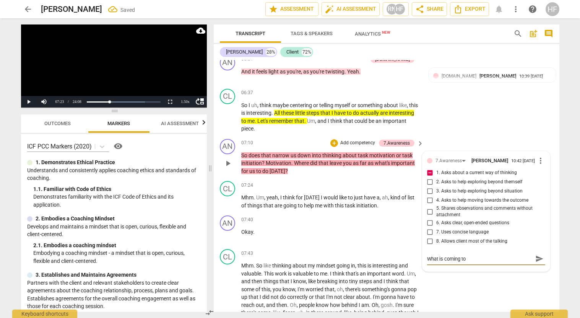
type textarea "What is coming toe"
type textarea "What is coming toeg"
type textarea "What is coming toegt"
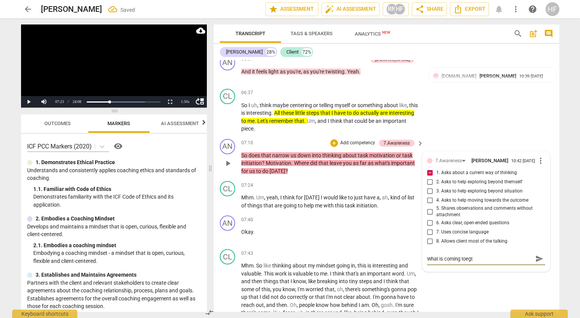
type textarea "What is coming toegth"
type textarea "What is coming toegthe"
type textarea "What is coming toegther"
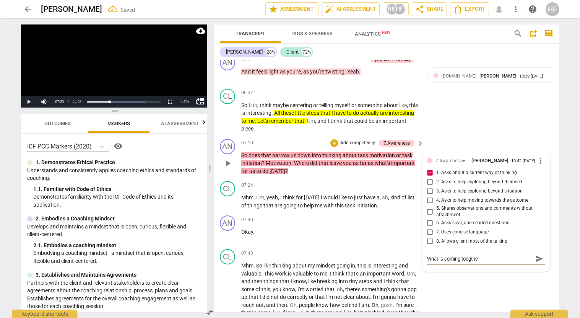
type textarea "What is coming toegther"
type textarea "What is coming toegther f"
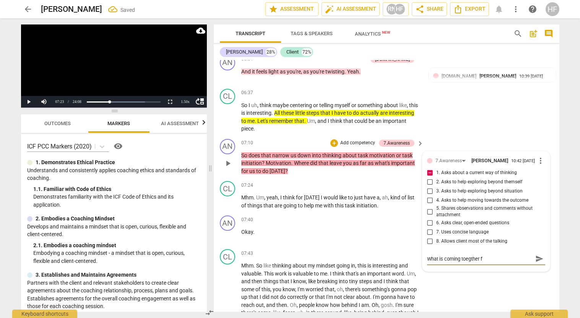
type textarea "What is coming toegther fo"
type textarea "What is coming toegther for"
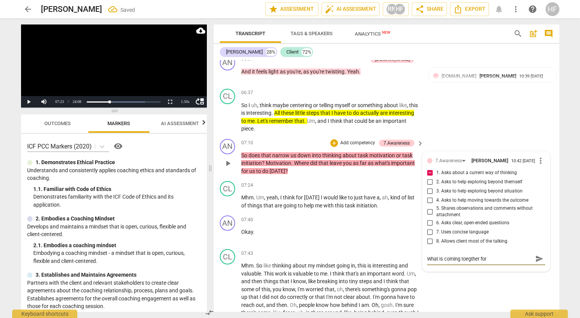
type textarea "What is coming toegther for"
type textarea "What is coming toegther for y"
type textarea "What is coming toegther for yo"
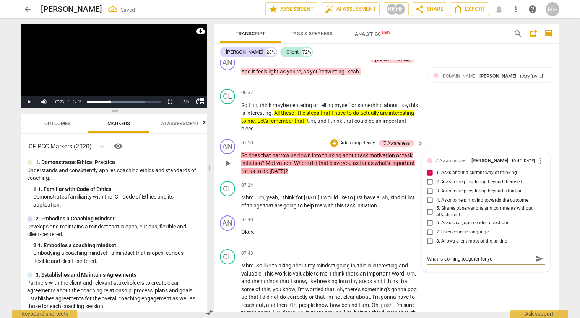
type textarea "What is coming toegther for you"
type textarea "What is coming toegther for you w"
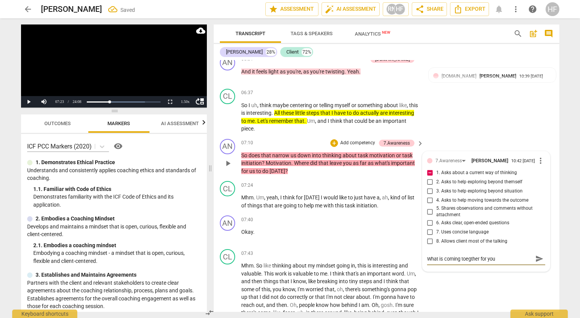
type textarea "What is coming toegther for you w"
type textarea "What is coming toegther for you"
type textarea "What is coming toegther for you r"
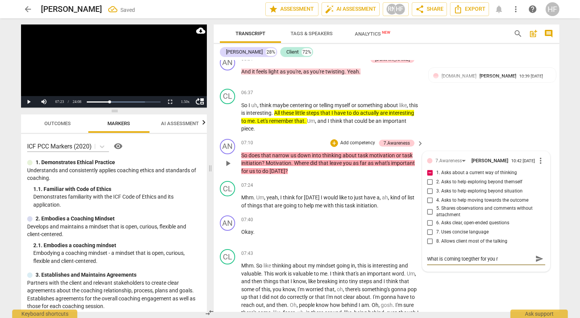
type textarea "What is coming toegther for you ri"
type textarea "What is coming toegther for you rig"
type textarea "What is coming toegther for you righ"
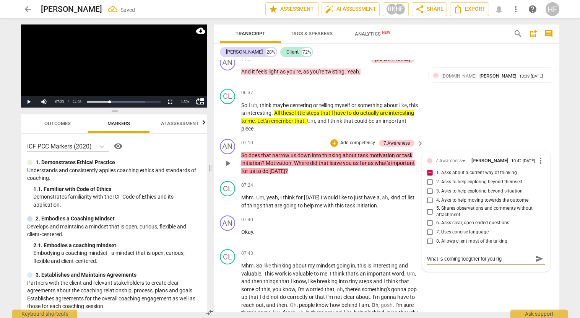
type textarea "What is coming toegther for you righ"
type textarea "What is coming toegther for you right"
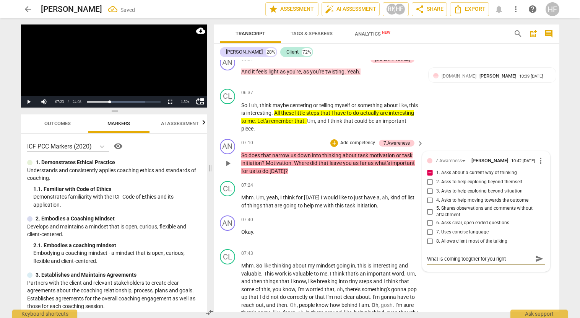
type textarea "What is coming toegther for you right n"
type textarea "What is coming toegther for you right no"
type textarea "What is coming toegther for you right now"
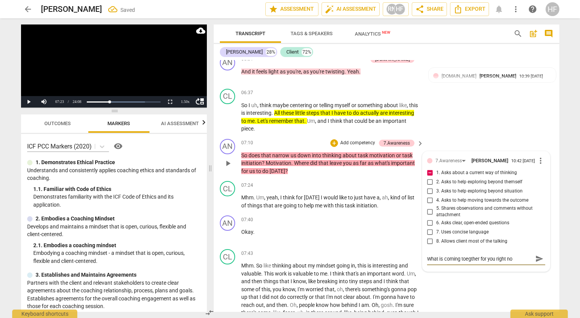
type textarea "What is coming toegther for you right now"
type textarea "What is coming toegther for you right now."
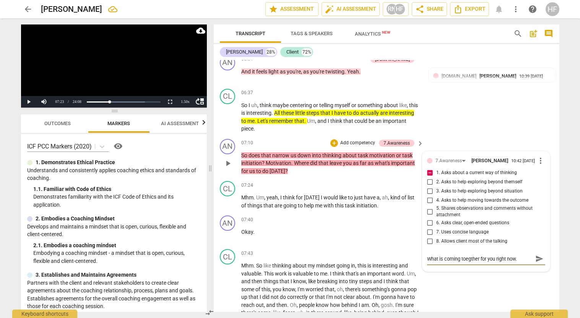
type textarea "What is coming toegther for you right now. o"
type textarea "What is coming toegther for you right now. or"
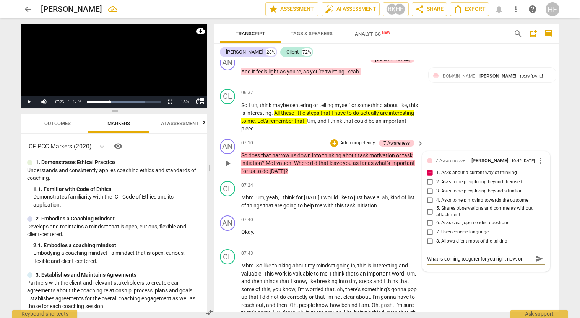
type textarea "What is coming toegther for you right now. or"
type textarea "What is coming toegther for you right now. or w"
type textarea "What is coming toegther for you right now. or wh"
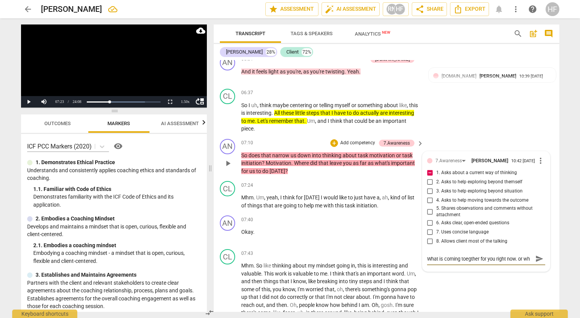
scroll to position [6, 0]
type textarea "What is coming toegther for you right now. or wha"
type textarea "What is coming toegther for you right now. or what"
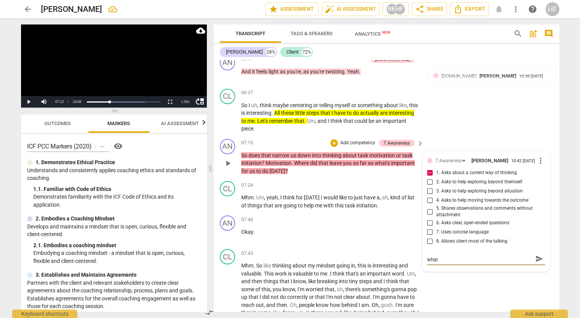
type textarea "What is coming toegther for you right now. or what"
type textarea "What is coming toegther for you right now. or what i"
type textarea "What is coming toegther for you right now. or what is"
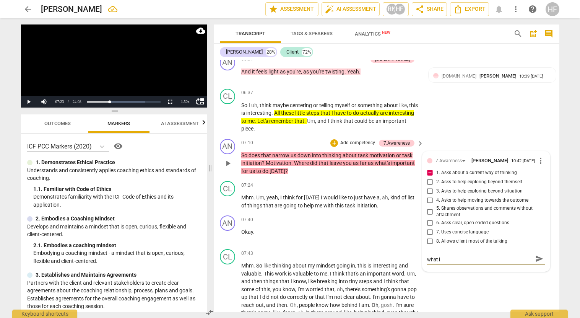
type textarea "What is coming toegther for you right now. or what is"
type textarea "What is coming toegther for you right now. or what is i"
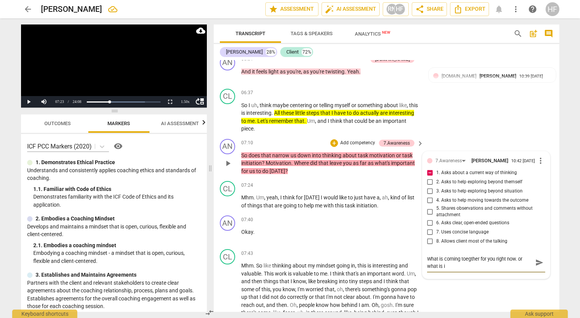
type textarea "What is coming toegther for you right now. or what is in"
type textarea "What is coming toegther for you right now. or what is int"
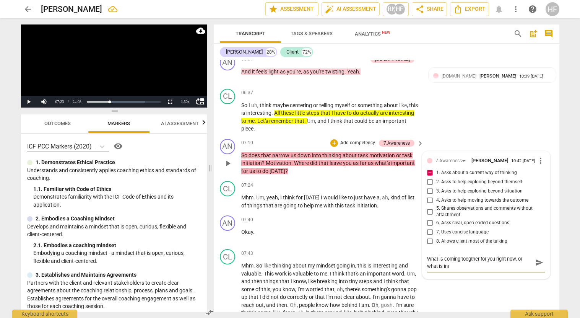
type textarea "What is coming toegther for you right now. or what is inte"
type textarea "What is coming toegther for you right now. or what is inter"
type textarea "What is coming toegther for you right now. or what is intere"
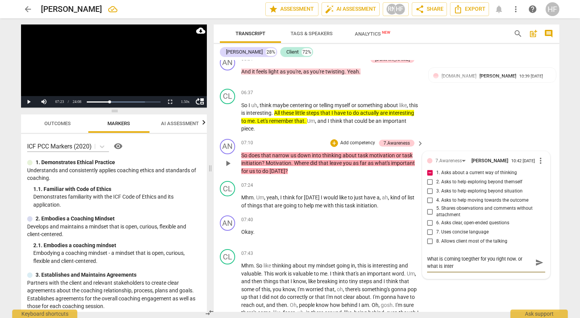
type textarea "What is coming toegther for you right now. or what is intere"
type textarea "What is coming toegther for you right now. or what is interes"
type textarea "What is coming toegther for you right now. or what is interest"
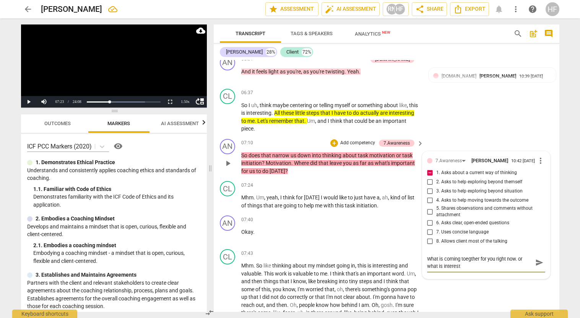
type textarea "What is coming toegther for you right now. or what is interesti"
type textarea "What is coming toegther for you right now. or what is interestin"
type textarea "What is coming toegther for you right now. or what is interesting"
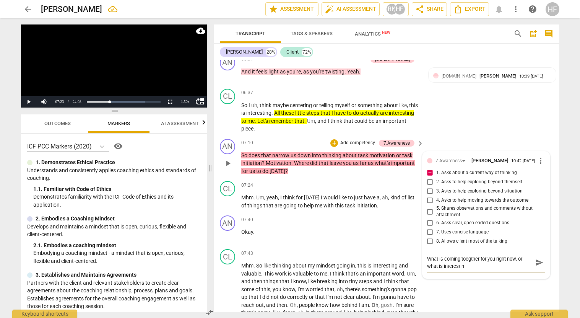
type textarea "What is coming toegther for you right now. or what is interesting"
type textarea "What is coming toegther for you right now. or what is interesting?"
type textarea "What is coming toegther for you right now. or what is interesting?>"
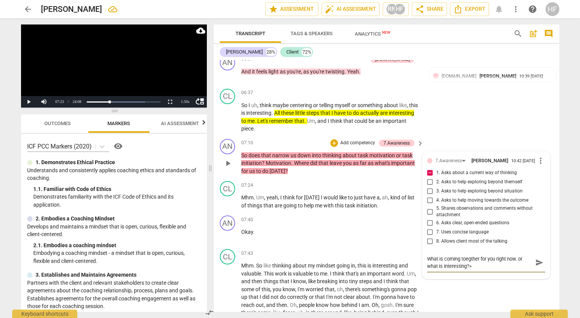
type textarea "What is coming toegther for you right now. or what is interesting?"
type textarea "What is coming toegther for you right now. or what is interesting? o"
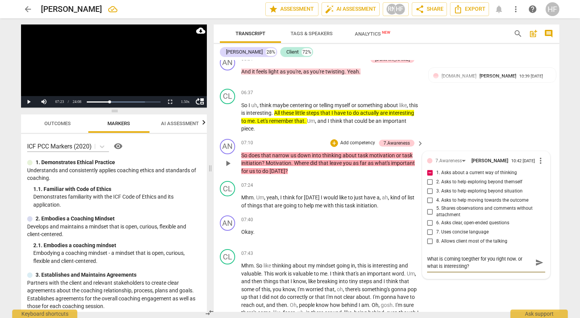
type textarea "What is coming toegther for you right now. or what is interesting? o"
type textarea "What is coming toegther for you right now. or what is interesting? or"
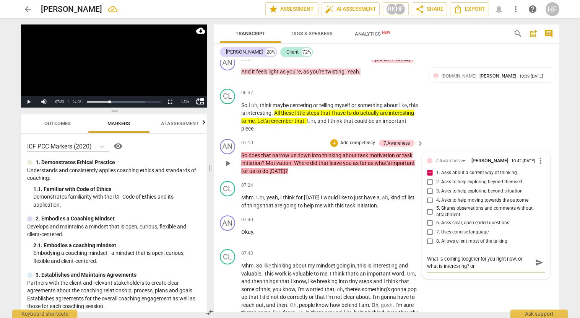
type textarea "What is coming toegther for you right now. or what is interesting? or w"
type textarea "What is coming toegther for you right now. or what is interesting? or wh"
type textarea "What is coming toegther for you right now. or what is interesting? or wha"
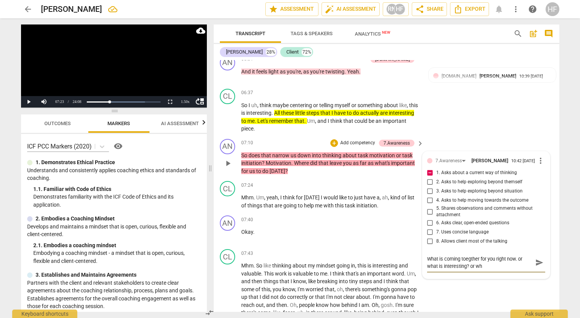
type textarea "What is coming toegther for you right now. or what is interesting? or wha"
type textarea "What is coming toegther for you right now. or what is interesting? or what"
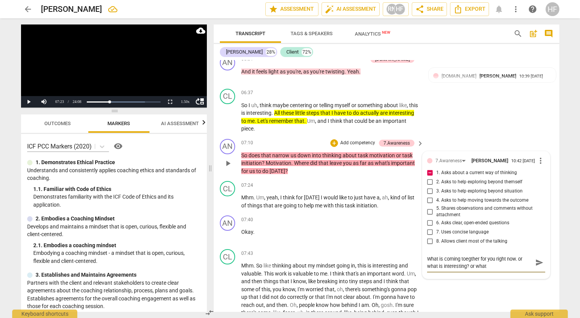
type textarea "What is coming toegther for you right now. or what is interesting? or what d"
type textarea "What is coming toegther for you right now. or what is interesting? or what di"
type textarea "What is coming toegther for you right now. or what is interesting? or what did"
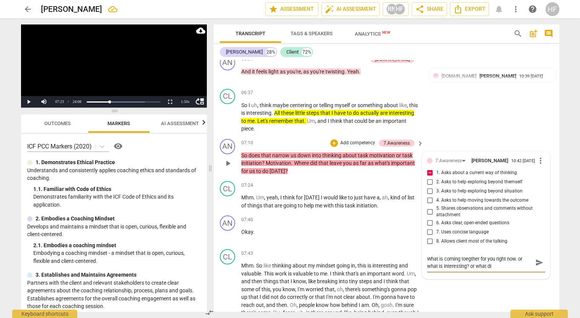
type textarea "What is coming toegther for you right now. or what is interesting? or what did"
type textarea "What is coming toegther for you right now. or what is interesting? or what didn"
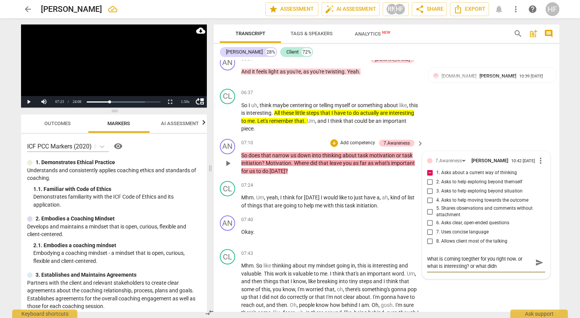
type textarea "What is coming toegther for you right now. or what is interesting? or what didn…"
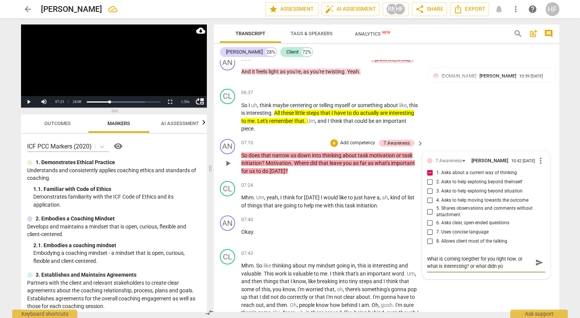
type textarea "What is coming toegther for you right now. or what is interesting? or what didn…"
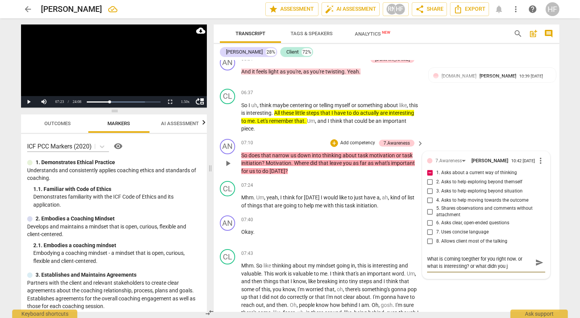
type textarea "What is coming toegther for you right now. or what is interesting? or what didn…"
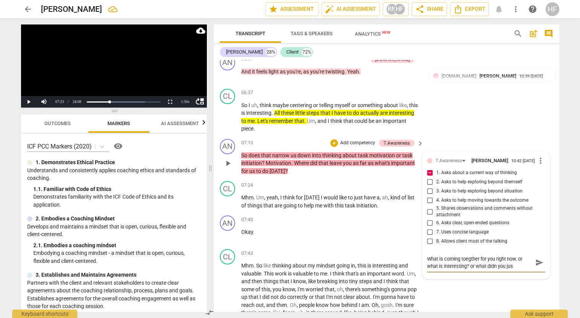
type textarea "What is coming toegther for you right now. or what is interesting? or what didn…"
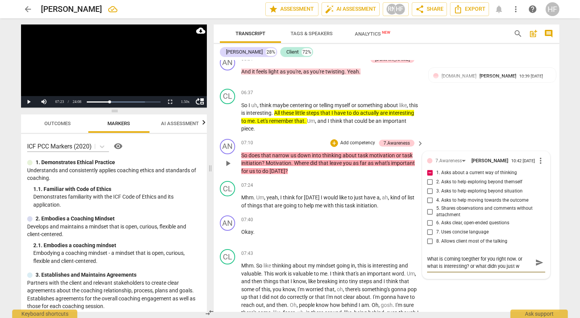
type textarea "What is coming toegther for you right now. or what is interesting? or what didn…"
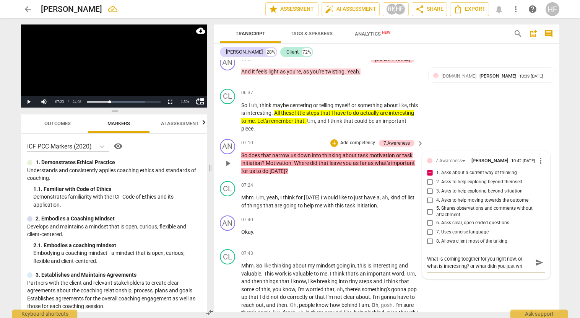
type textarea "What is coming toegther for you right now. or what is interesting? or what didn…"
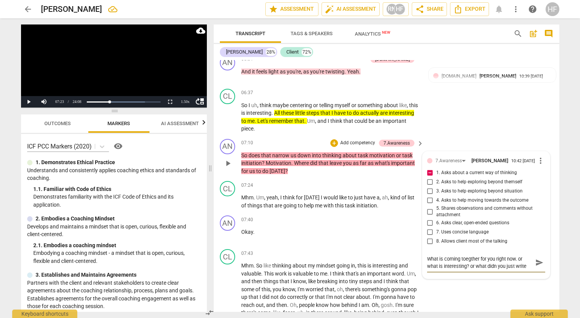
type textarea "What is coming toegther for you right now. or what is interesting? or what didn…"
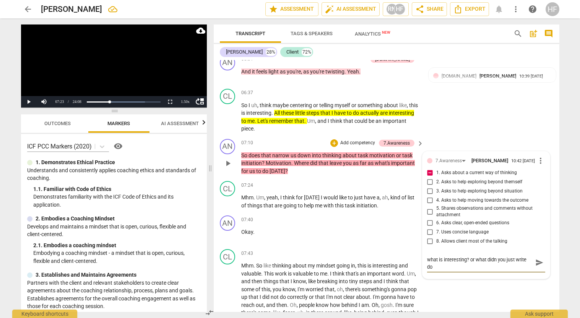
type textarea "What is coming toegther for you right now. or what is interesting? or what didn…"
click at [443, 136] on div "AN play_arrow pause 07:10 + Add competency 7.Awareness keyboard_arrow_right So …" at bounding box center [387, 157] width 346 height 42
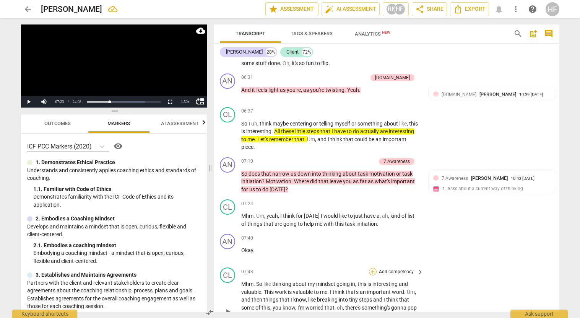
scroll to position [794, 0]
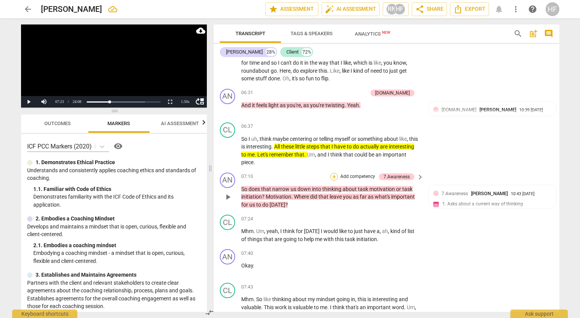
click at [334, 173] on div "+" at bounding box center [334, 177] width 8 height 8
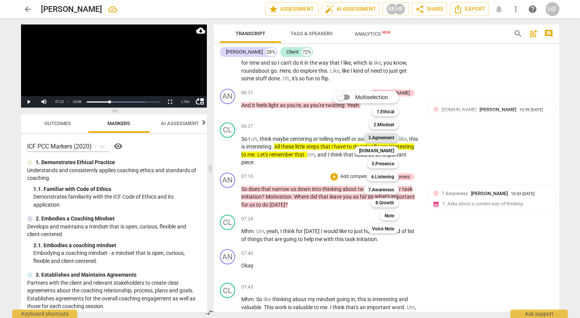
click at [388, 136] on b "3.Agreement" at bounding box center [381, 137] width 26 height 9
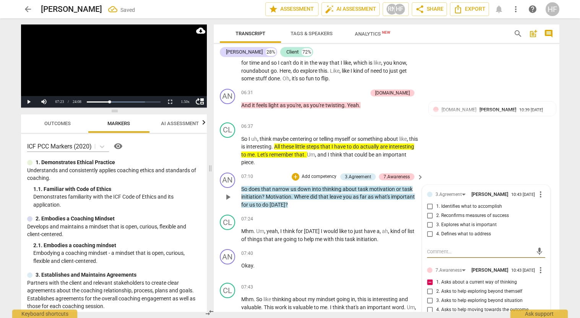
click at [429, 229] on input "4. Defines what to address" at bounding box center [430, 233] width 12 height 9
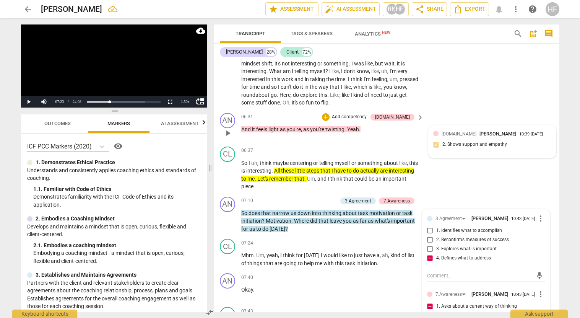
scroll to position [770, 0]
click at [540, 214] on span "more_vert" at bounding box center [540, 218] width 9 height 9
click at [547, 218] on li "Delete" at bounding box center [546, 220] width 26 height 15
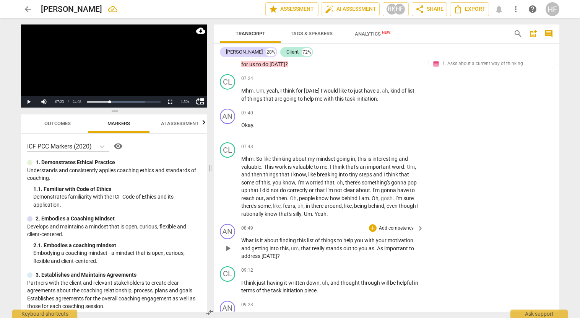
scroll to position [943, 0]
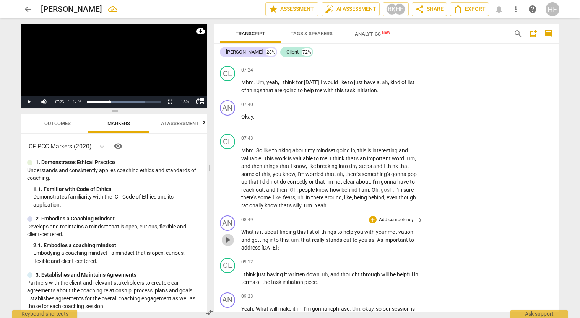
click at [226, 235] on span "play_arrow" at bounding box center [227, 239] width 9 height 9
drag, startPoint x: 232, startPoint y: 225, endPoint x: 247, endPoint y: 225, distance: 15.3
click at [232, 235] on span "pause" at bounding box center [227, 239] width 9 height 9
drag, startPoint x: 379, startPoint y: 222, endPoint x: 374, endPoint y: 242, distance: 21.1
click at [378, 228] on p "What is it about finding this list of things to help you with your motivation a…" at bounding box center [330, 240] width 179 height 24
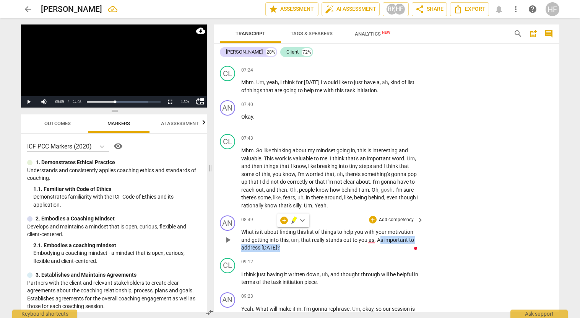
click at [380, 237] on span "As" at bounding box center [380, 240] width 7 height 6
click at [370, 216] on div "+" at bounding box center [373, 220] width 8 height 8
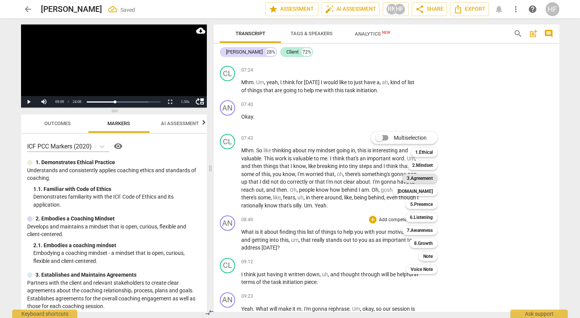
click at [427, 179] on b "3.Agreement" at bounding box center [420, 178] width 26 height 9
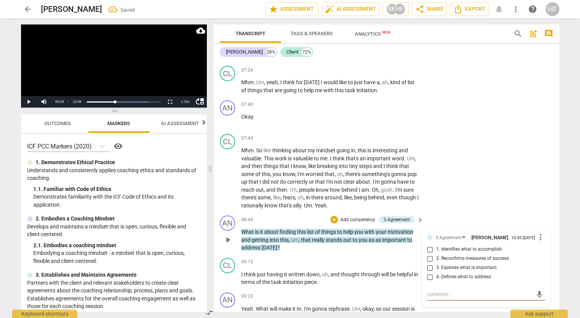
click at [436, 273] on span "4. Defines what to address" at bounding box center [463, 276] width 55 height 7
click at [436, 272] on input "4. Defines what to address" at bounding box center [430, 276] width 12 height 9
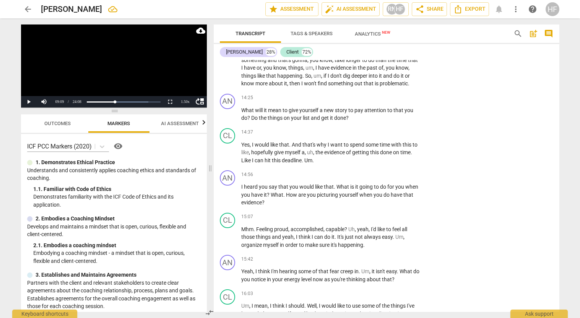
scroll to position [1826, 0]
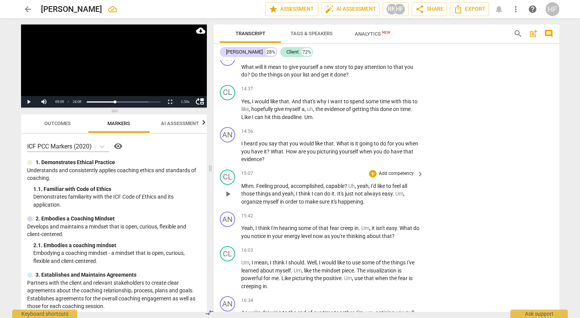
click at [227, 189] on span "play_arrow" at bounding box center [227, 193] width 9 height 9
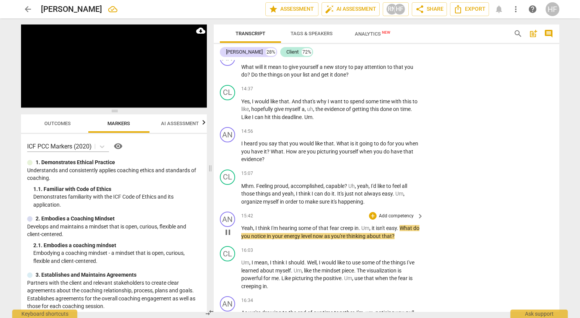
click at [228, 227] on span "pause" at bounding box center [227, 231] width 9 height 9
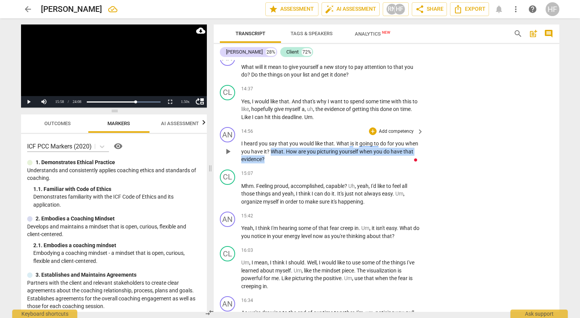
drag, startPoint x: 271, startPoint y: 125, endPoint x: 301, endPoint y: 131, distance: 30.5
click at [301, 140] on p "I heard you say that you would like that . What is it going to do for you when …" at bounding box center [330, 152] width 179 height 24
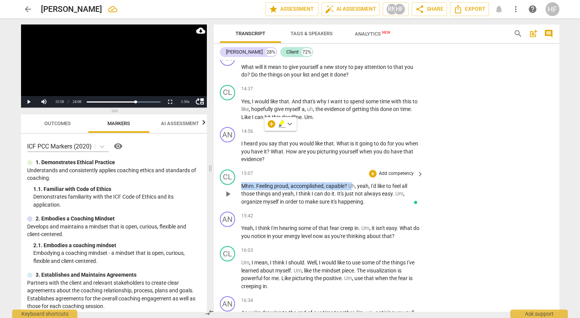
drag, startPoint x: 352, startPoint y: 160, endPoint x: 239, endPoint y: 161, distance: 113.2
click at [239, 166] on div "CL play_arrow pause 15:07 + Add competency keyboard_arrow_right Mhm . Feeling p…" at bounding box center [387, 187] width 346 height 42
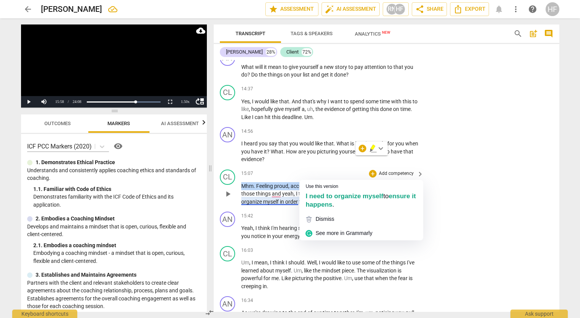
scroll to position [1866, 0]
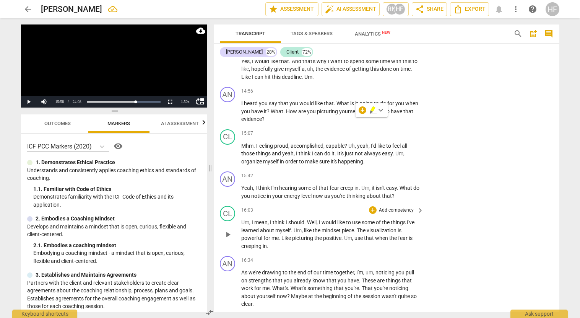
click at [450, 203] on div "CL play_arrow pause 16:03 + Add competency keyboard_arrow_right Um , I mean , I…" at bounding box center [387, 228] width 346 height 50
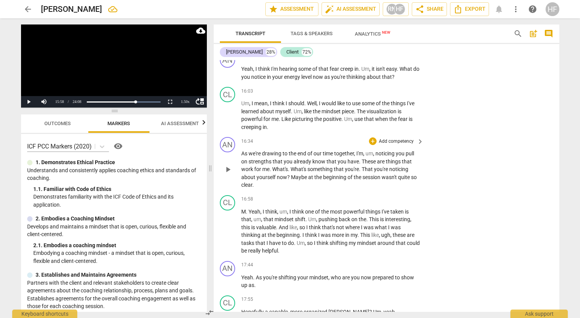
scroll to position [0, 0]
click at [227, 165] on span "play_arrow" at bounding box center [227, 169] width 9 height 9
click at [231, 165] on span "pause" at bounding box center [227, 169] width 9 height 9
click at [374, 137] on div "+" at bounding box center [373, 141] width 8 height 8
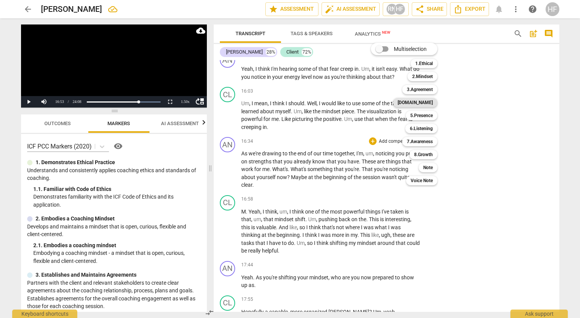
click at [430, 103] on b "[DOMAIN_NAME]" at bounding box center [415, 102] width 35 height 9
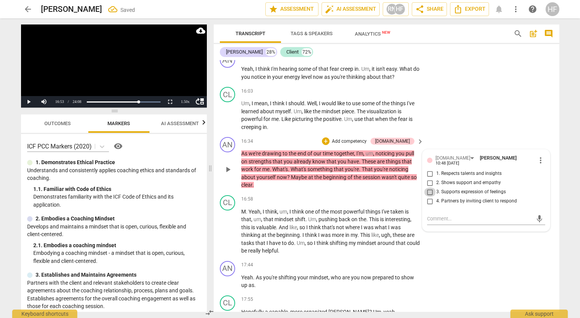
click at [434, 187] on input "3. Supports expression of feelings" at bounding box center [430, 191] width 12 height 9
click at [330, 137] on div "+" at bounding box center [326, 141] width 8 height 8
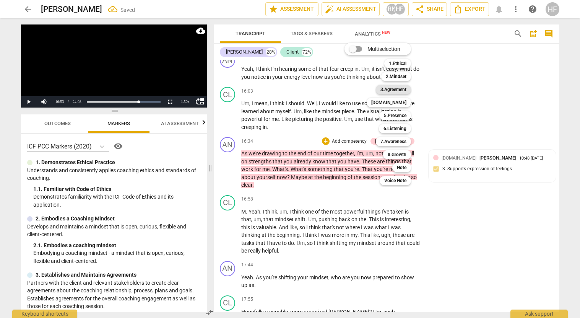
click at [402, 91] on b "3.Agreement" at bounding box center [393, 89] width 26 height 9
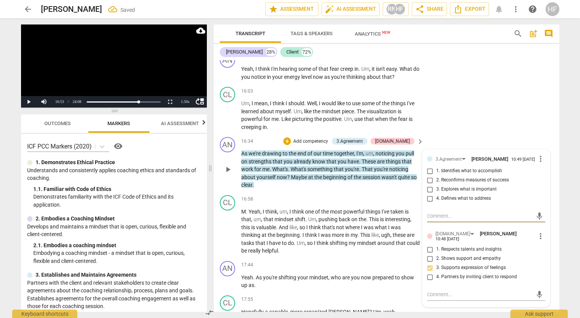
click at [541, 154] on span "more_vert" at bounding box center [540, 158] width 9 height 9
click at [547, 151] on li "Delete" at bounding box center [546, 147] width 26 height 15
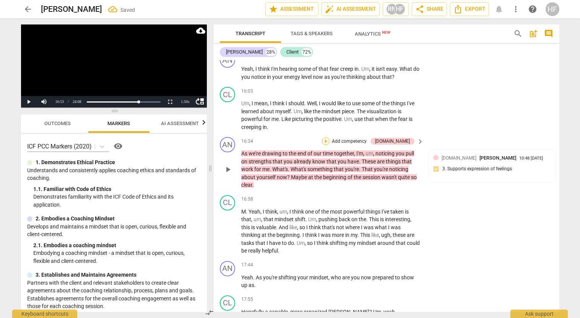
click at [330, 137] on div "+" at bounding box center [326, 141] width 8 height 8
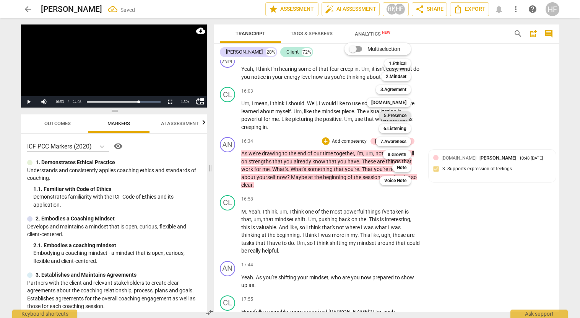
click at [400, 116] on b "5.Presence" at bounding box center [395, 115] width 23 height 9
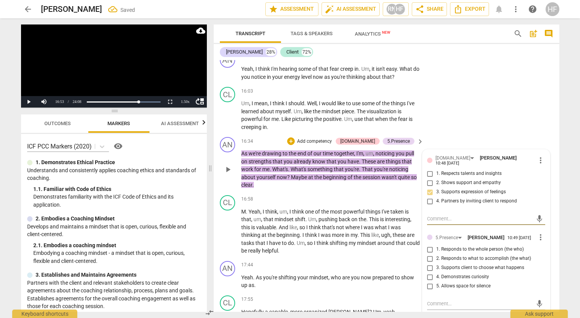
click at [429, 245] on input "1. Responds to the whole person (the who)" at bounding box center [430, 249] width 12 height 9
click at [428, 272] on input "4. Demonstrates curiosity" at bounding box center [430, 276] width 12 height 9
click at [229, 227] on span "play_arrow" at bounding box center [227, 231] width 9 height 9
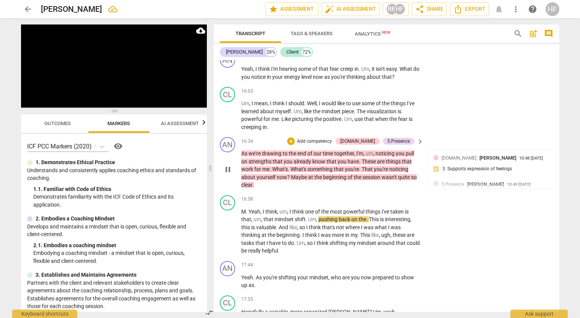
drag, startPoint x: 229, startPoint y: 201, endPoint x: 308, endPoint y: 154, distance: 91.7
click at [229, 227] on span "pause" at bounding box center [227, 231] width 9 height 9
click at [295, 137] on div "+" at bounding box center [291, 141] width 8 height 8
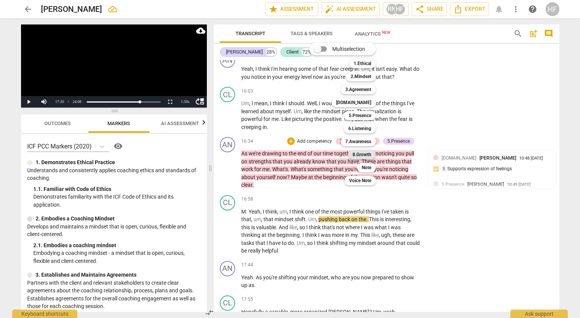
click at [367, 153] on b "8.Growth" at bounding box center [361, 154] width 19 height 9
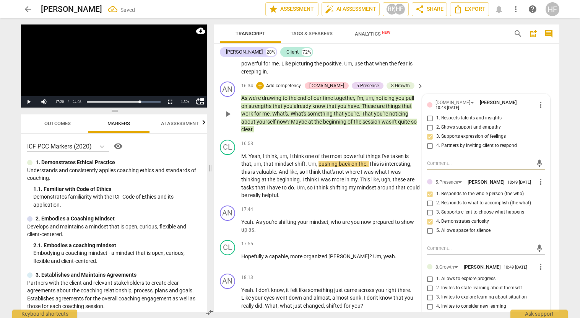
scroll to position [2042, 0]
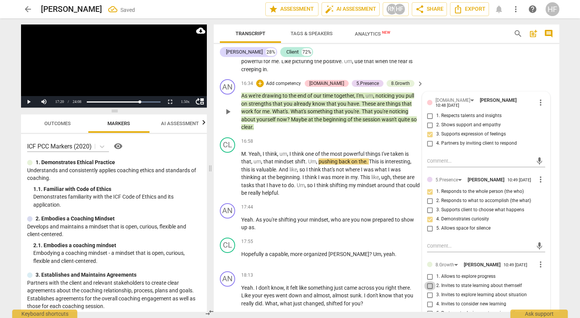
click at [430, 281] on input "2. Invites to state learning about themself" at bounding box center [430, 285] width 12 height 9
click at [426, 272] on input "1. Allows to explore progress" at bounding box center [430, 276] width 12 height 9
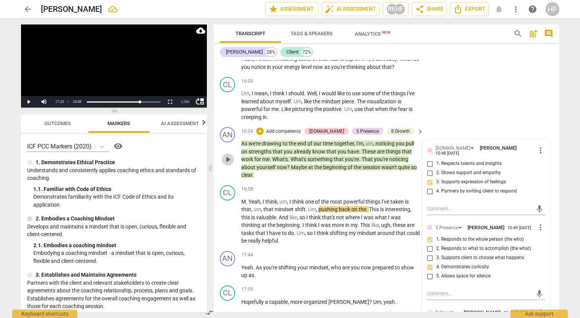
click at [227, 155] on span "play_arrow" at bounding box center [227, 159] width 9 height 9
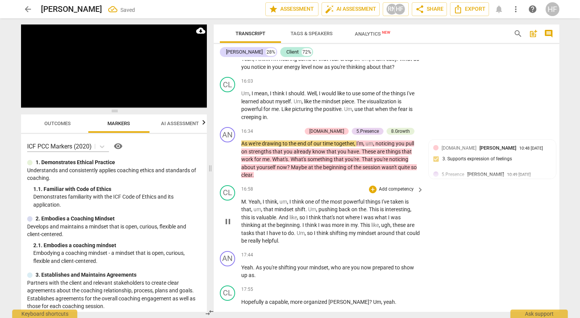
click at [230, 217] on span "pause" at bounding box center [227, 221] width 9 height 9
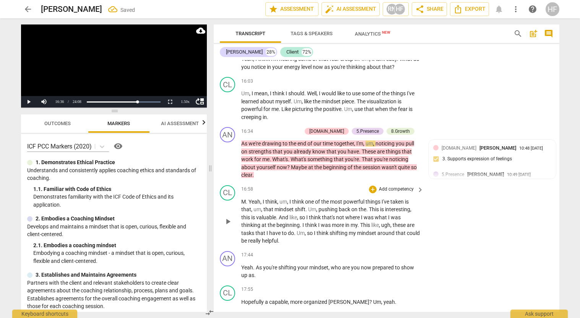
click at [231, 217] on span "play_arrow" at bounding box center [227, 221] width 9 height 9
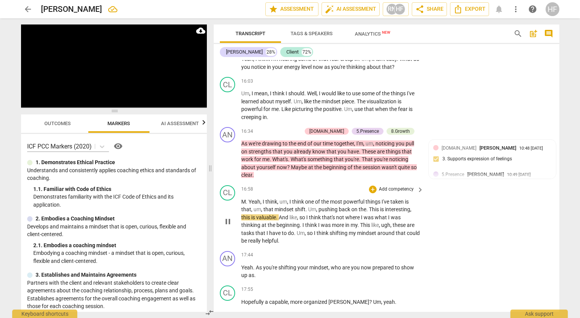
click at [230, 217] on span "pause" at bounding box center [227, 221] width 9 height 9
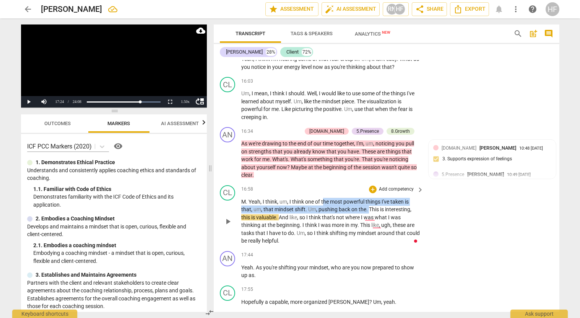
drag, startPoint x: 323, startPoint y: 172, endPoint x: 369, endPoint y: 182, distance: 46.5
click at [369, 198] on p "M . Yeah , I think , um , I think one of the most powerful things I've taken is…" at bounding box center [330, 221] width 179 height 47
click at [388, 171] on icon "button" at bounding box center [386, 170] width 8 height 9
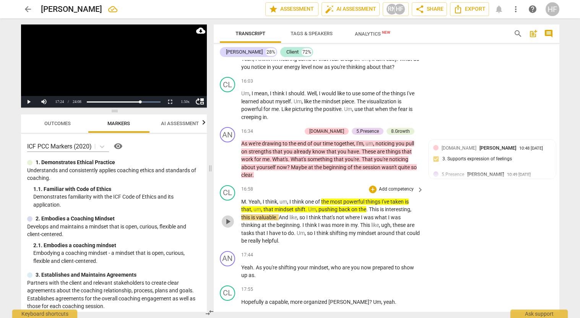
click at [226, 217] on span "play_arrow" at bounding box center [227, 221] width 9 height 9
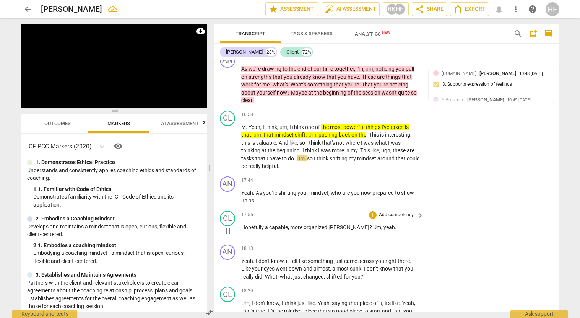
scroll to position [2071, 0]
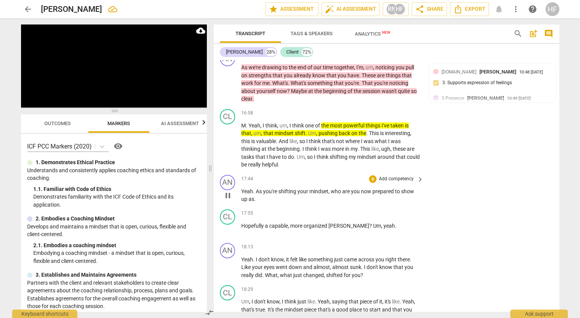
click at [226, 191] on span "pause" at bounding box center [227, 195] width 9 height 9
click at [372, 175] on div "+" at bounding box center [373, 179] width 8 height 8
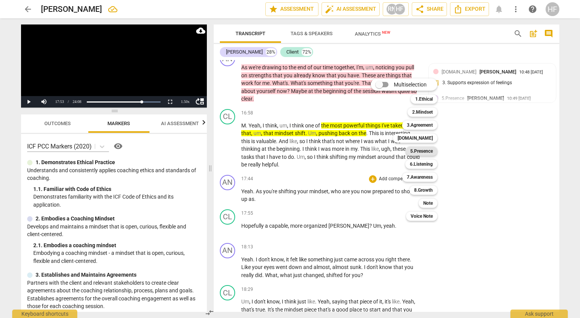
click at [427, 150] on b "5.Presence" at bounding box center [421, 150] width 23 height 9
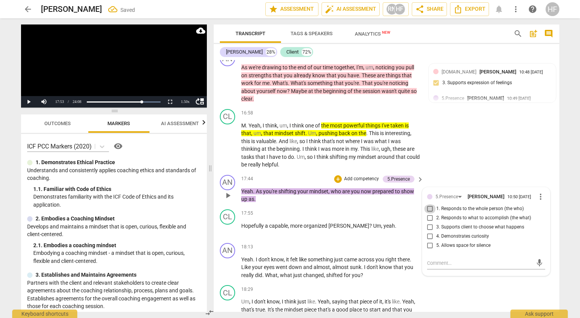
click at [429, 204] on input "1. Responds to the whole person (the who)" at bounding box center [430, 208] width 12 height 9
click at [430, 232] on input "4. Demonstrates curiosity" at bounding box center [430, 236] width 12 height 9
click at [338, 175] on div "+" at bounding box center [338, 179] width 8 height 8
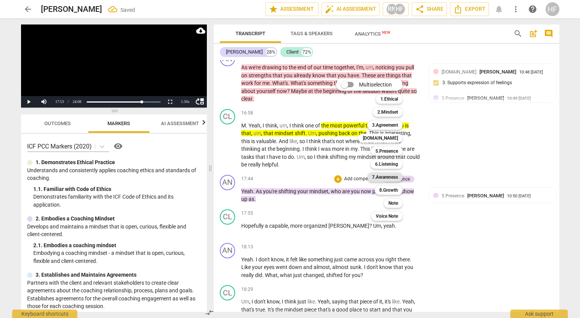
click at [396, 179] on b "7.Awareness" at bounding box center [385, 176] width 26 height 9
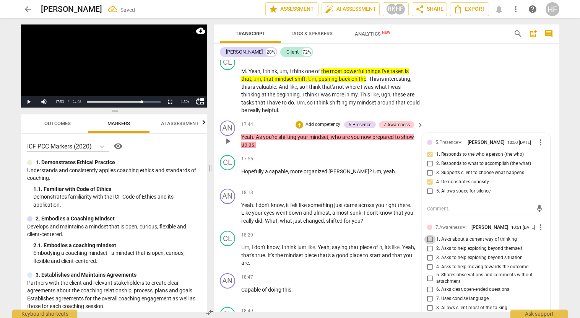
scroll to position [0, 0]
click at [430, 235] on input "1. Asks about a current way of thinking" at bounding box center [430, 239] width 12 height 9
click at [428, 244] on input "2. Asks to help exploring beyond themself" at bounding box center [430, 248] width 12 height 9
click at [427, 253] on input "3. Asks to help exploring beyond situation" at bounding box center [430, 257] width 12 height 9
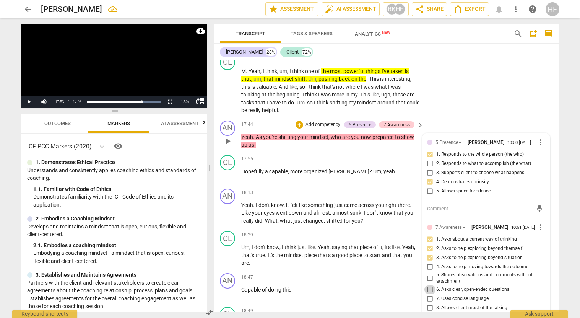
click at [430, 285] on input "6. Asks clear, open-ended questions" at bounding box center [430, 289] width 12 height 9
click at [430, 294] on input "7. Uses concise language" at bounding box center [430, 298] width 12 height 9
click at [226, 171] on span "play_arrow" at bounding box center [227, 175] width 9 height 9
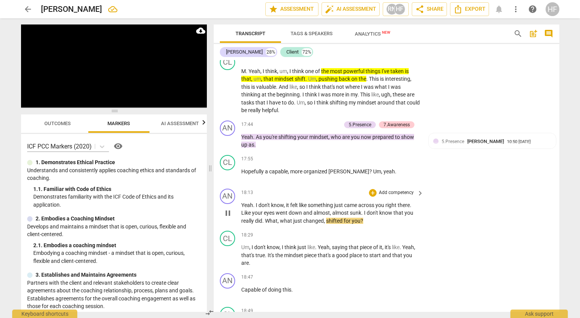
click at [228, 208] on span "pause" at bounding box center [227, 212] width 9 height 9
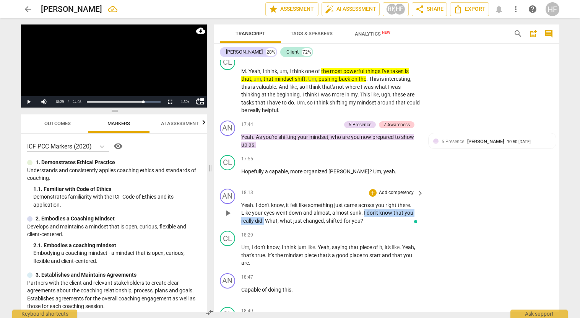
drag, startPoint x: 364, startPoint y: 181, endPoint x: 264, endPoint y: 188, distance: 99.7
click at [264, 201] on p "Yeah . I don't know , it felt like something just came across you right there .…" at bounding box center [330, 213] width 179 height 24
drag, startPoint x: 367, startPoint y: 191, endPoint x: 265, endPoint y: 192, distance: 102.1
click at [265, 201] on p "Yeah . I don't know , it felt like something just came across you right there .…" at bounding box center [330, 213] width 179 height 24
click at [370, 189] on div "+" at bounding box center [373, 193] width 8 height 8
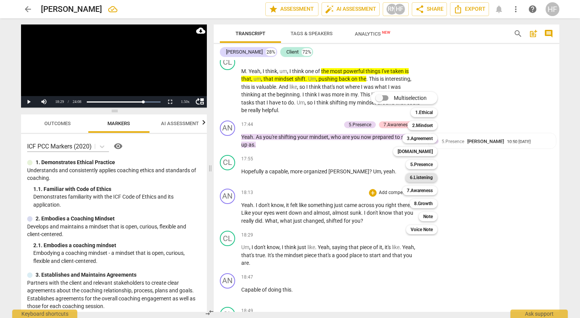
click at [429, 178] on b "6.Listening" at bounding box center [421, 177] width 23 height 9
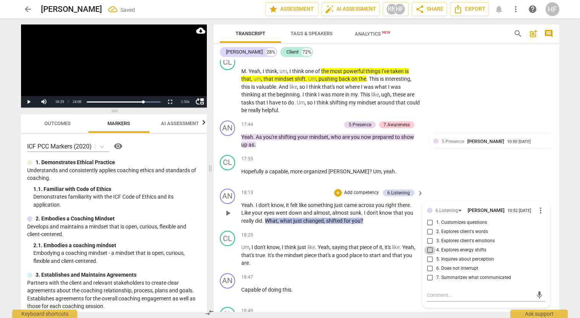
click at [431, 245] on input "4. Explores energy shifts" at bounding box center [430, 249] width 12 height 9
click at [431, 255] on input "5. Inquires about perception" at bounding box center [430, 259] width 12 height 9
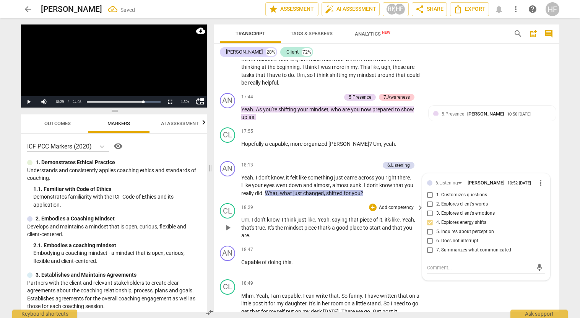
scroll to position [2155, 0]
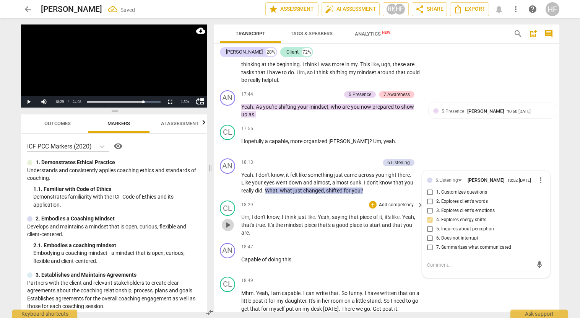
click at [224, 220] on span "play_arrow" at bounding box center [227, 224] width 9 height 9
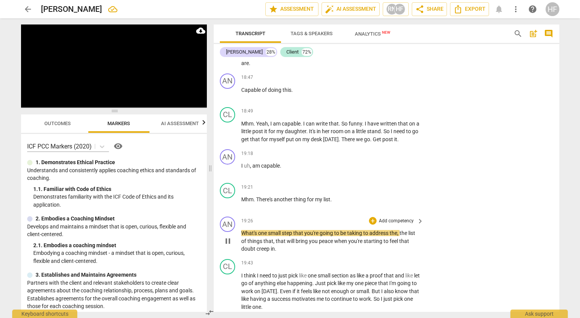
scroll to position [2327, 0]
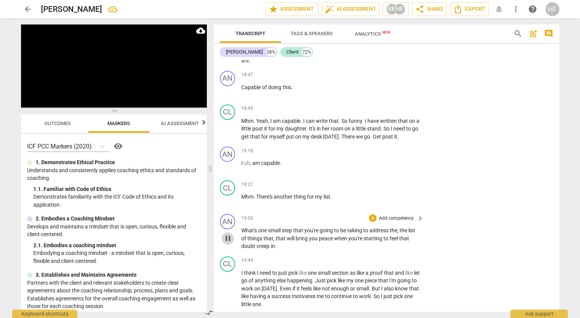
click at [229, 234] on span "pause" at bounding box center [227, 238] width 9 height 9
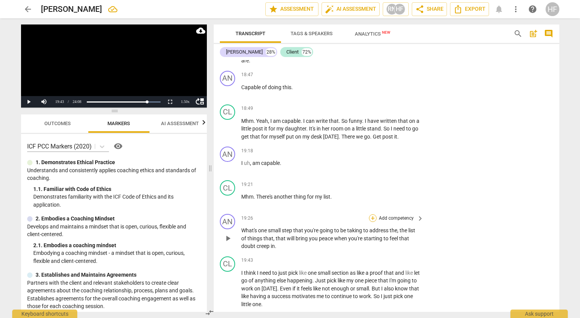
click at [373, 214] on div "+" at bounding box center [373, 218] width 8 height 8
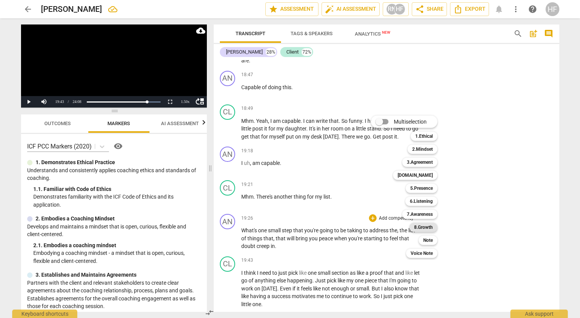
click at [427, 224] on b "8.Growth" at bounding box center [423, 227] width 19 height 9
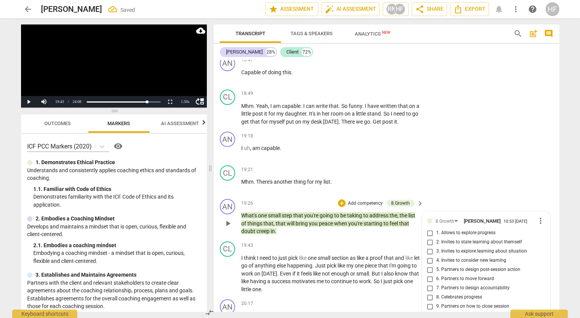
scroll to position [2341, 0]
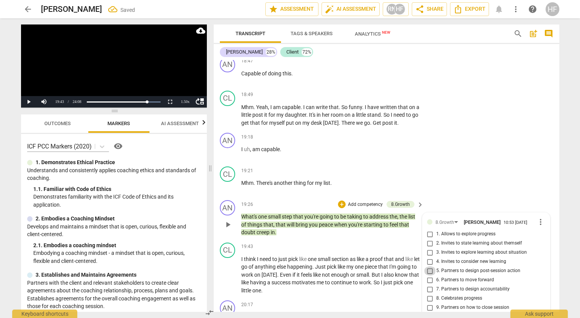
click at [432, 266] on input "5. Partners to design post-session action" at bounding box center [430, 270] width 12 height 9
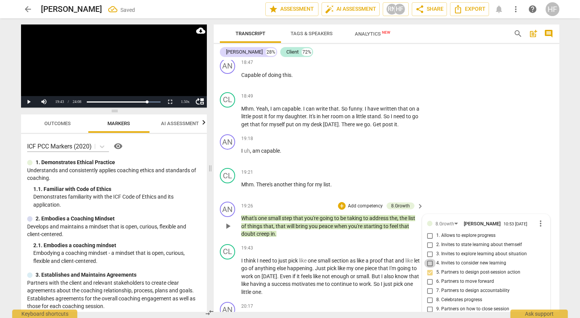
click at [429, 258] on input "4. Invites to consider new learning" at bounding box center [430, 262] width 12 height 9
click at [427, 258] on input "4. Invites to consider new learning" at bounding box center [430, 262] width 12 height 9
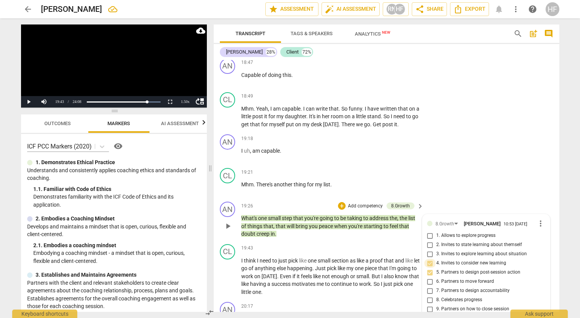
click at [429, 258] on input "4. Invites to consider new learning" at bounding box center [430, 262] width 12 height 9
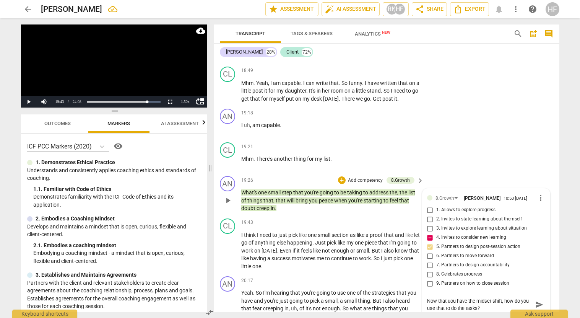
scroll to position [2364, 0]
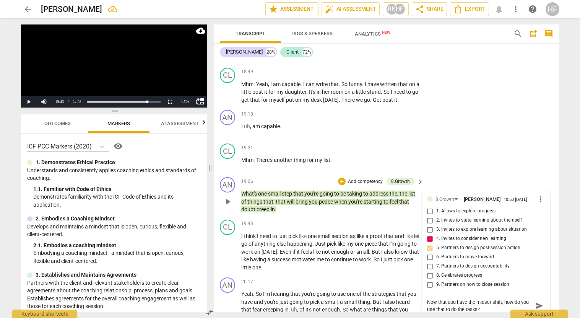
click at [451, 298] on textarea "Now that uou have the midset shift, how do you use that to do the tasks?" at bounding box center [480, 305] width 106 height 15
click at [537, 301] on span "send" at bounding box center [539, 305] width 8 height 8
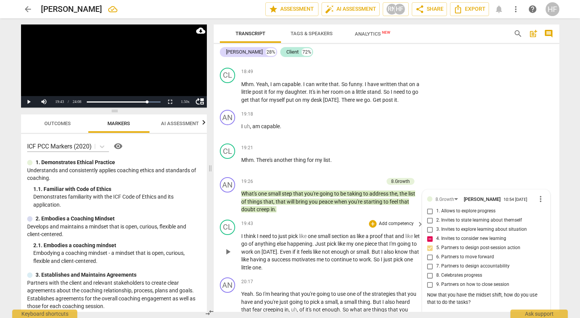
click at [227, 247] on span "play_arrow" at bounding box center [227, 251] width 9 height 9
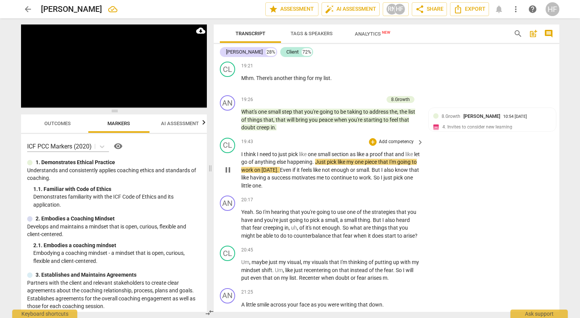
scroll to position [2446, 0]
click at [228, 219] on span "pause" at bounding box center [227, 223] width 9 height 9
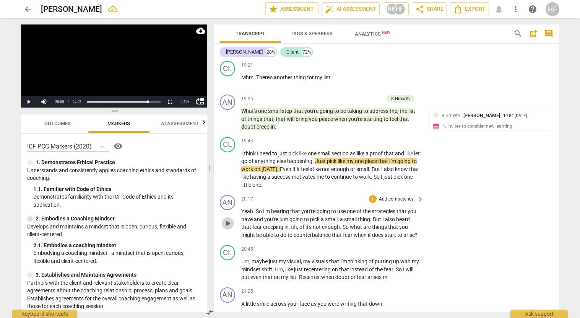
click at [228, 219] on span "play_arrow" at bounding box center [227, 223] width 9 height 9
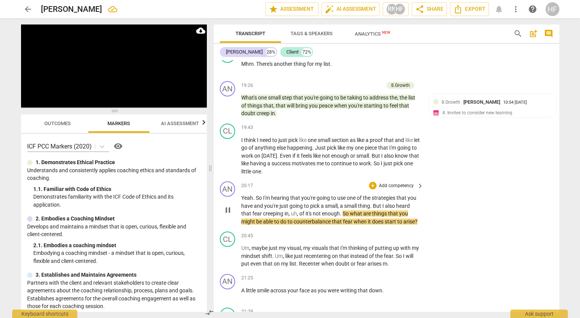
scroll to position [2450, 0]
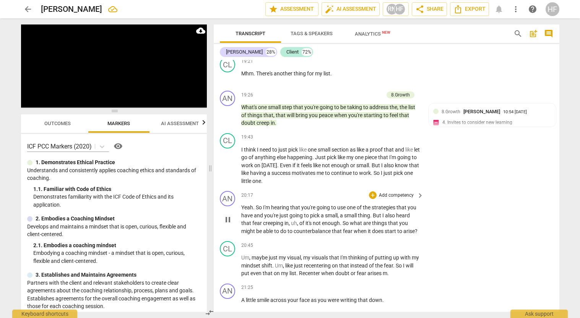
click at [225, 215] on span "pause" at bounding box center [227, 219] width 9 height 9
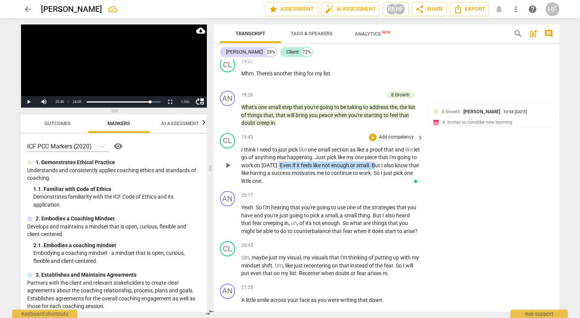
drag, startPoint x: 395, startPoint y: 133, endPoint x: 297, endPoint y: 132, distance: 97.5
click at [297, 146] on p "I think I need to just pick like one small section as like a proof that and lik…" at bounding box center [330, 165] width 179 height 39
click at [419, 122] on icon "button" at bounding box center [418, 121] width 5 height 5
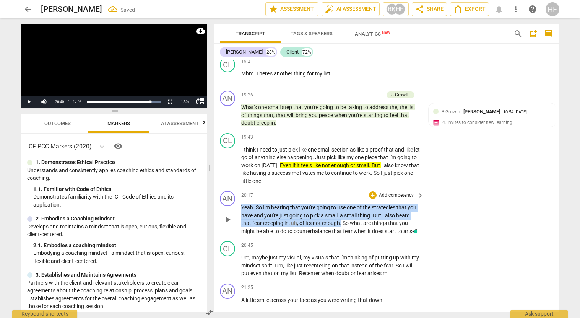
drag, startPoint x: 242, startPoint y: 175, endPoint x: 342, endPoint y: 188, distance: 101.1
click at [342, 203] on p "Yeah . So I'm hearing that you're going to use one of the strategies that you h…" at bounding box center [330, 218] width 179 height 31
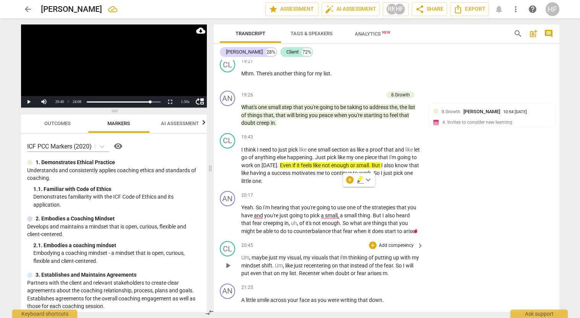
click at [428, 238] on div "CL play_arrow pause 20:45 + Add competency keyboard_arrow_right Um , maybe just…" at bounding box center [387, 259] width 346 height 42
click at [374, 191] on div "+" at bounding box center [373, 195] width 8 height 8
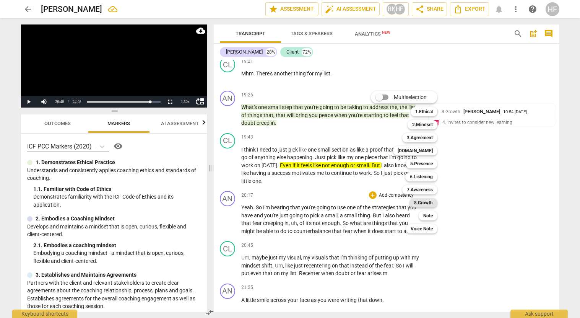
click at [426, 201] on b "8.Growth" at bounding box center [423, 202] width 19 height 9
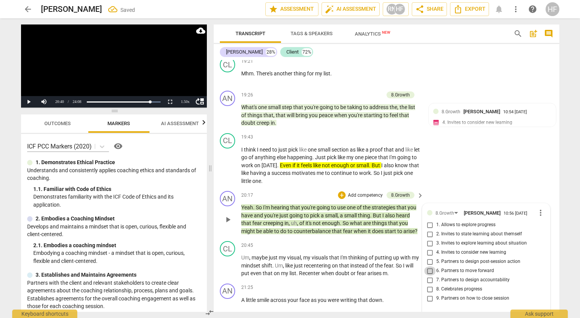
click at [430, 266] on input "6. Partners to move forward" at bounding box center [430, 270] width 12 height 9
click at [451, 188] on div "AN play_arrow pause 20:17 + Add competency 8.Growth keyboard_arrow_right Yeah .…" at bounding box center [387, 213] width 346 height 50
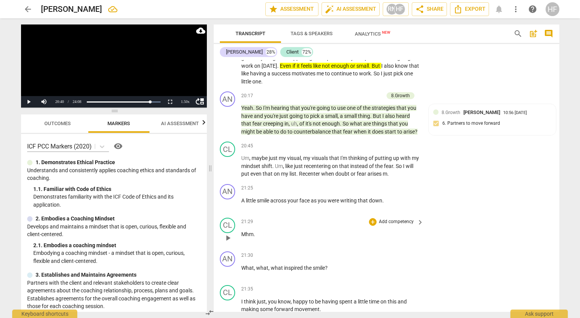
scroll to position [2615, 0]
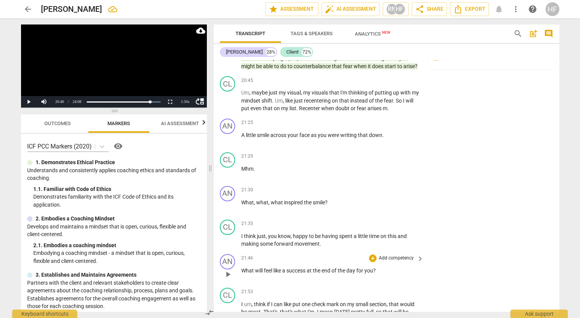
click at [226, 270] on span "play_arrow" at bounding box center [227, 274] width 9 height 9
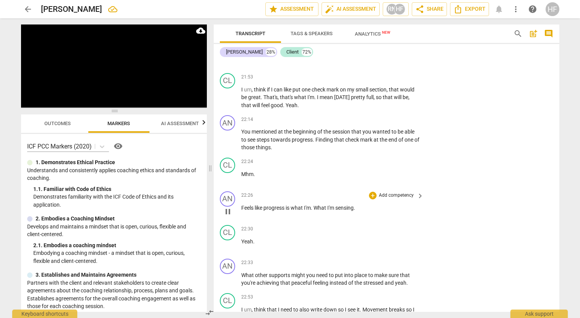
scroll to position [2831, 0]
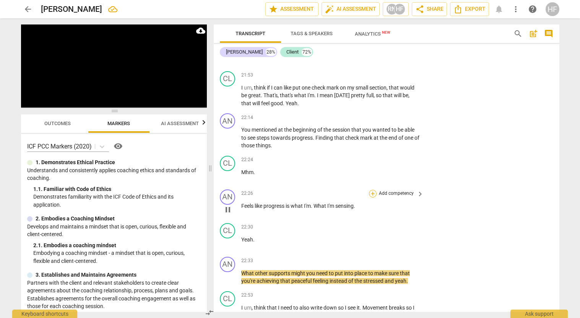
click at [375, 190] on div "+" at bounding box center [373, 194] width 8 height 8
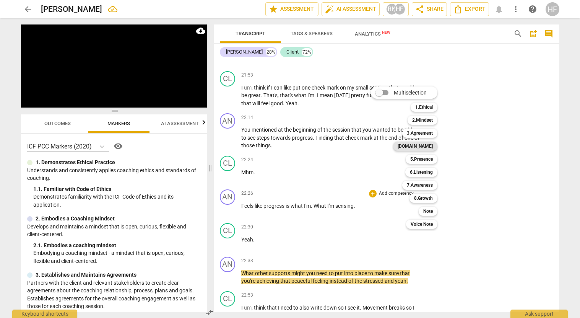
click at [429, 146] on b "[DOMAIN_NAME]" at bounding box center [415, 145] width 35 height 9
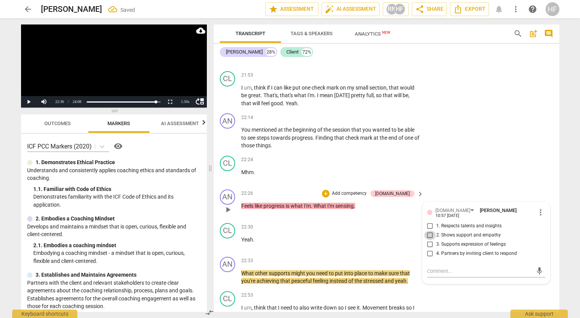
click at [429, 231] on input "2. Shows support and empathy" at bounding box center [430, 235] width 12 height 9
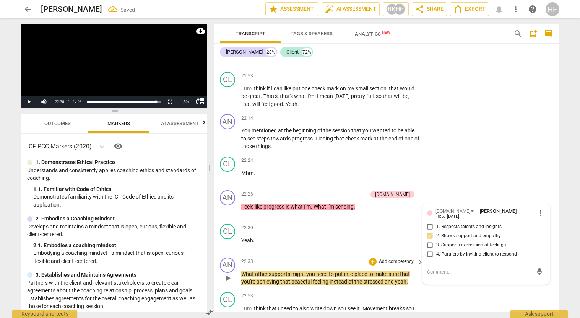
click at [231, 273] on span "play_arrow" at bounding box center [227, 277] width 9 height 9
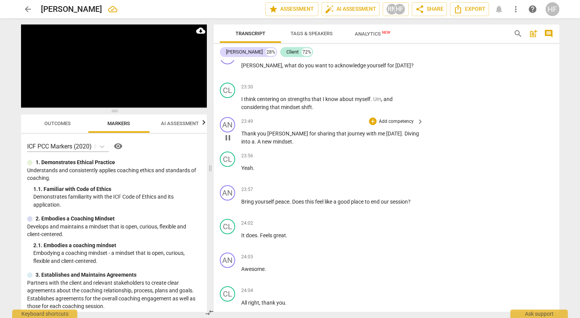
scroll to position [3120, 0]
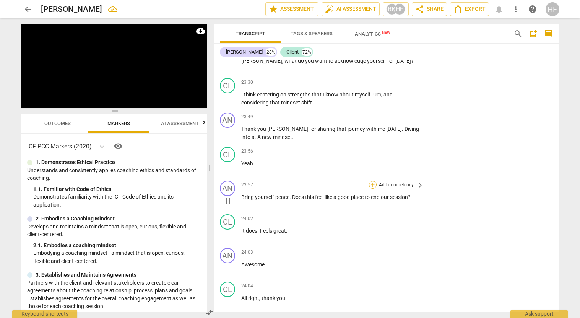
click at [369, 181] on div "+" at bounding box center [373, 185] width 8 height 8
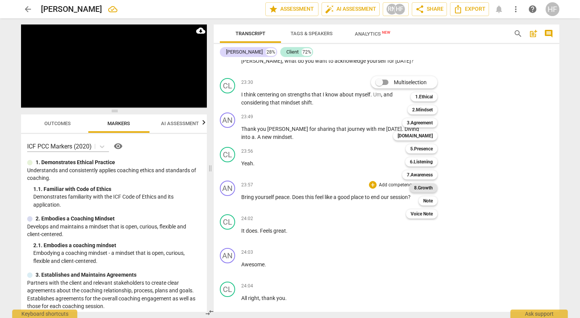
click at [427, 189] on b "8.Growth" at bounding box center [423, 187] width 19 height 9
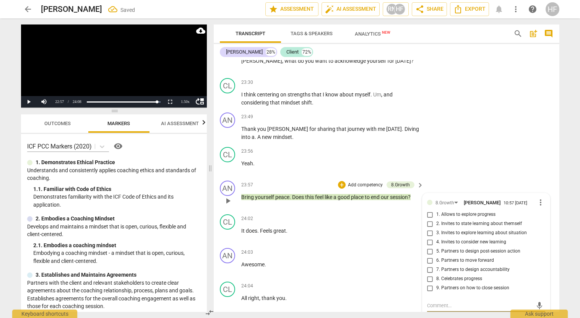
click at [430, 283] on input "9. Partners on how to close session" at bounding box center [430, 287] width 12 height 9
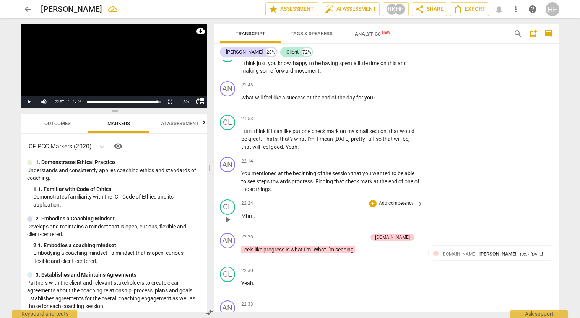
scroll to position [2790, 0]
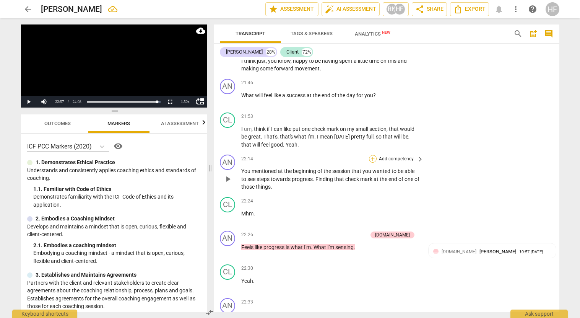
click at [372, 155] on div "+" at bounding box center [373, 159] width 8 height 8
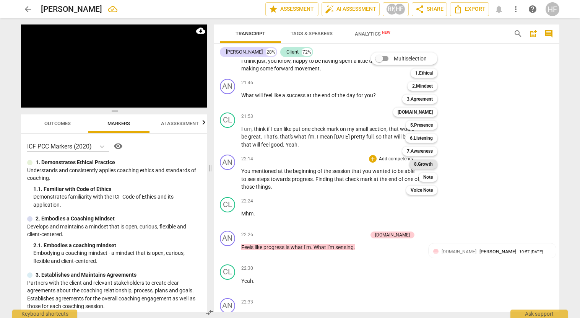
click at [428, 164] on b "8.Growth" at bounding box center [423, 163] width 19 height 9
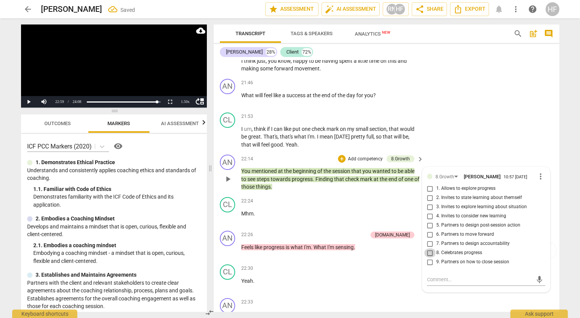
click at [432, 248] on input "8. Celebrates progress" at bounding box center [430, 252] width 12 height 9
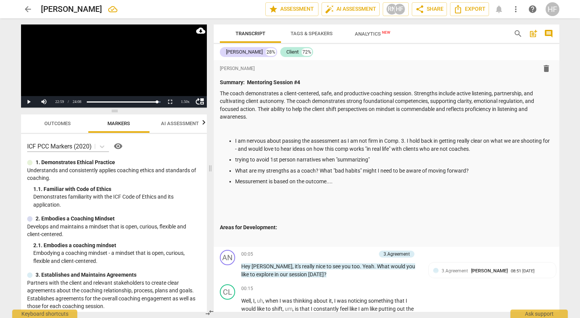
scroll to position [0, 0]
click at [271, 234] on p at bounding box center [386, 238] width 333 height 8
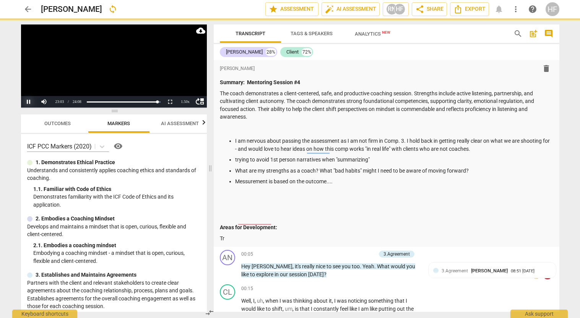
click at [31, 100] on button "Pause" at bounding box center [28, 101] width 15 height 11
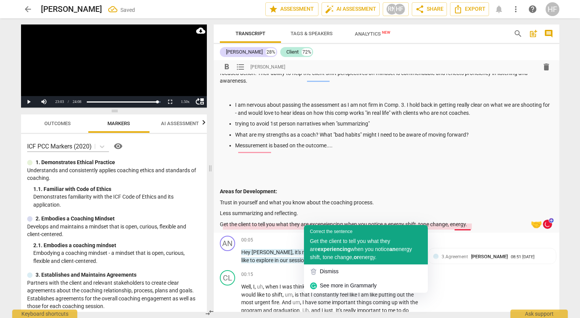
click at [338, 240] on span "Get the client to tell you what they are" at bounding box center [350, 245] width 80 height 14
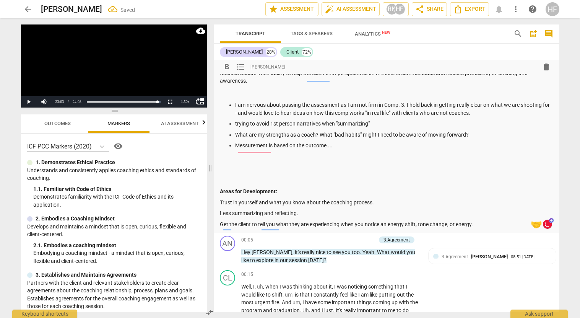
click at [220, 199] on p "Trust in yourself and what you know about the coaching process." at bounding box center [386, 202] width 333 height 8
click at [239, 69] on span "format_list_bulleted" at bounding box center [240, 66] width 9 height 9
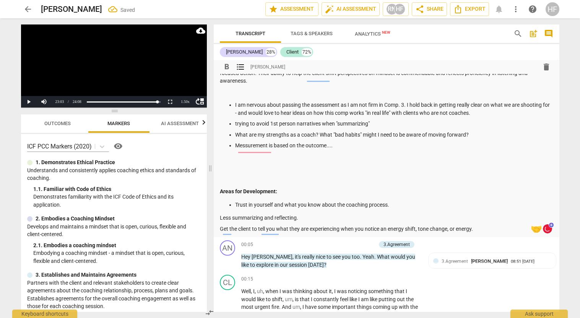
click at [220, 214] on p "Less summarizing and reflecting." at bounding box center [386, 218] width 333 height 8
click at [237, 68] on span "format_list_bulleted" at bounding box center [240, 66] width 9 height 9
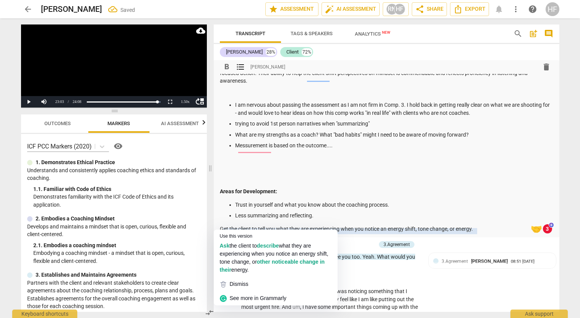
click at [220, 225] on p "Get the client to tell you what they are experiencing when you notice an energy…" at bounding box center [386, 229] width 333 height 8
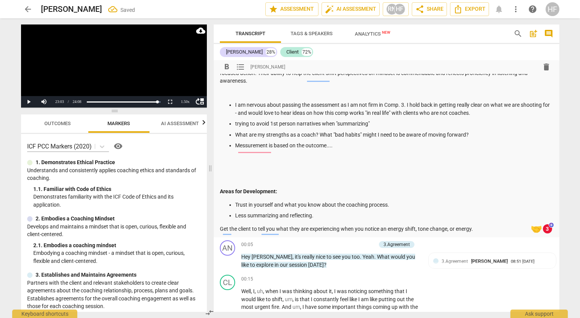
click at [239, 67] on span "format_list_bulleted" at bounding box center [240, 66] width 9 height 9
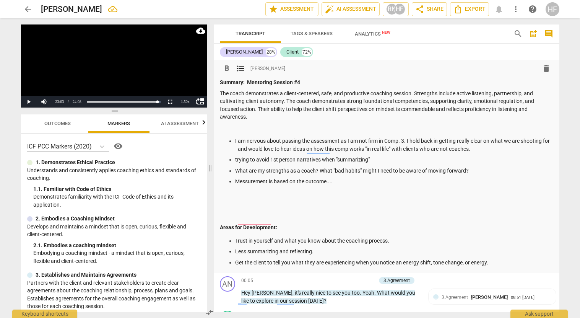
scroll to position [0, 0]
click at [257, 117] on p "The coach demonstrates a client-centered, safe, and productive coaching session…" at bounding box center [386, 104] width 333 height 31
click at [176, 126] on span "AI Assessment" at bounding box center [180, 123] width 38 height 6
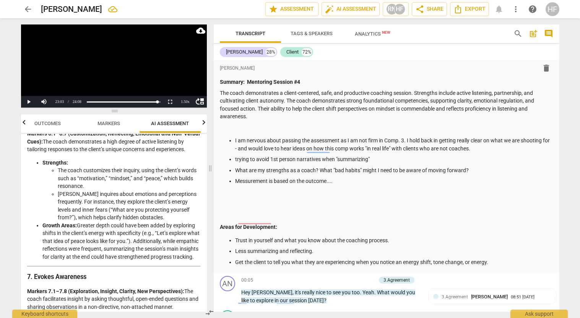
scroll to position [874, 0]
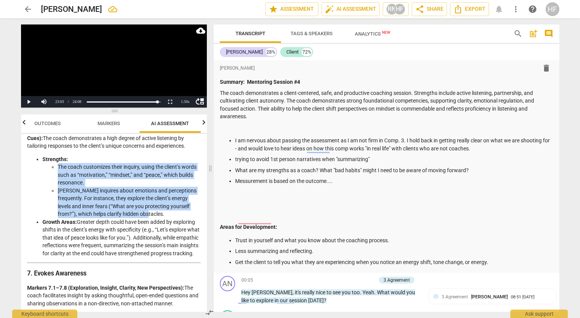
drag, startPoint x: 169, startPoint y: 195, endPoint x: 50, endPoint y: 149, distance: 127.4
click at [50, 163] on ul "The coach customizes their inquiry, using the client’s words such as “motivatio…" at bounding box center [121, 190] width 158 height 55
copy ul "The coach customizes their inquiry, using the client’s words such as “motivatio…"
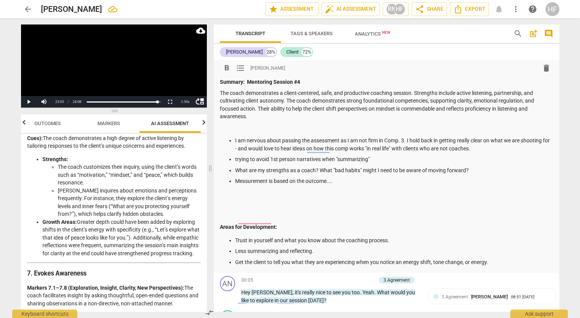
click at [245, 126] on p at bounding box center [386, 127] width 333 height 8
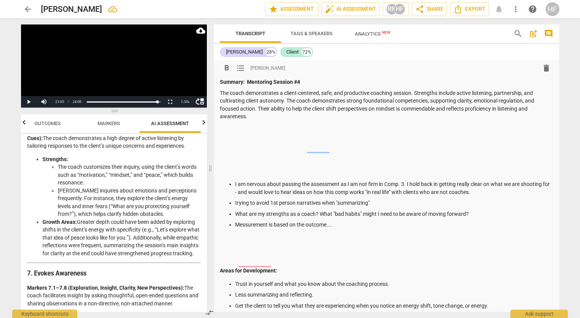
click at [230, 130] on div "Summary: Mentoring Session #4 The coach demonstrates a client-centered, safe, a…" at bounding box center [386, 193] width 333 height 231
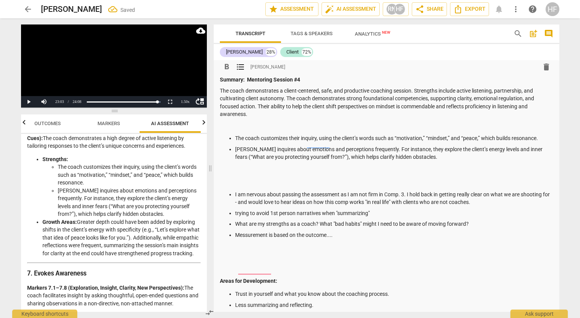
scroll to position [3, 0]
click at [239, 125] on p at bounding box center [386, 125] width 333 height 8
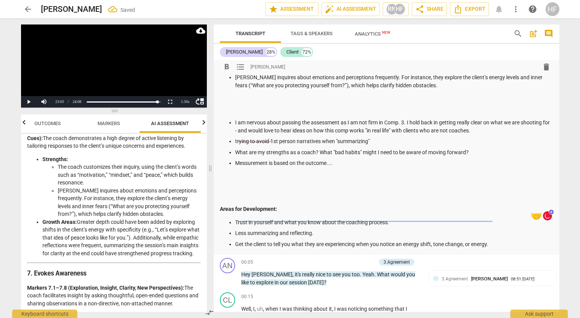
scroll to position [74, 0]
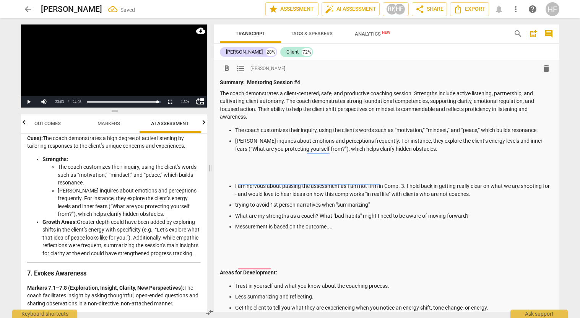
click at [234, 128] on ul "The coach customizes their inquiry, using the client’s words such as “motivatio…" at bounding box center [386, 139] width 333 height 27
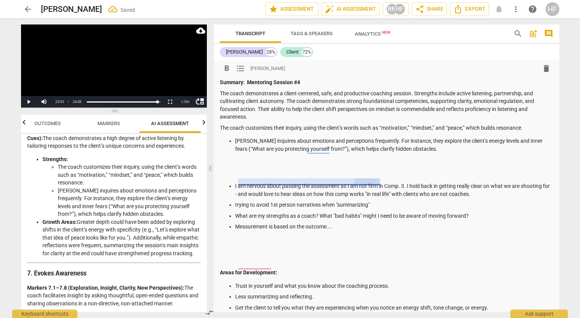
click at [237, 141] on p "Andrea inquires about emotions and perceptions frequently. For instance, they e…" at bounding box center [394, 145] width 318 height 16
